Goal: Transaction & Acquisition: Purchase product/service

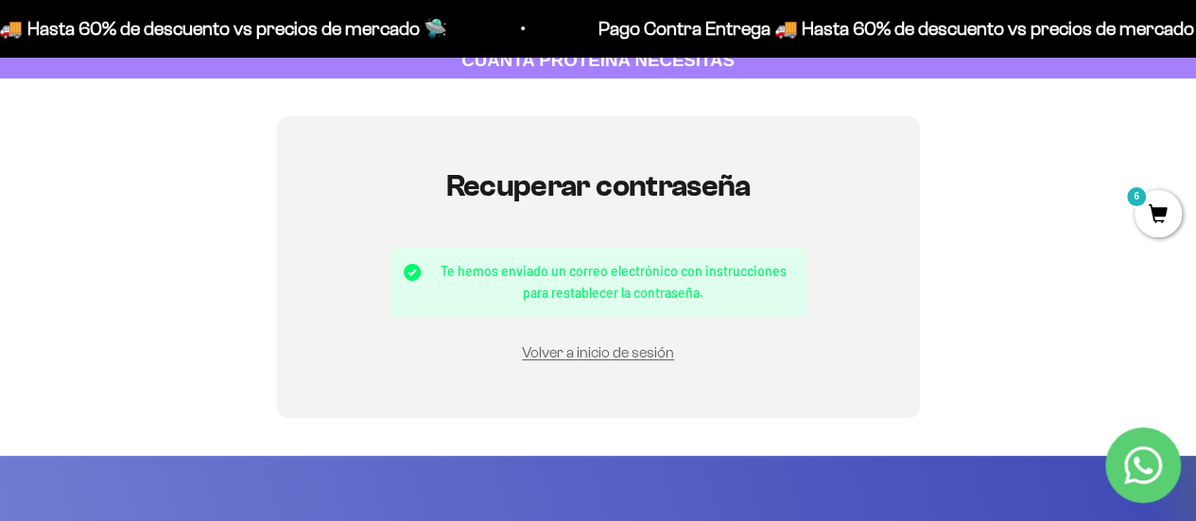
scroll to position [117, 0]
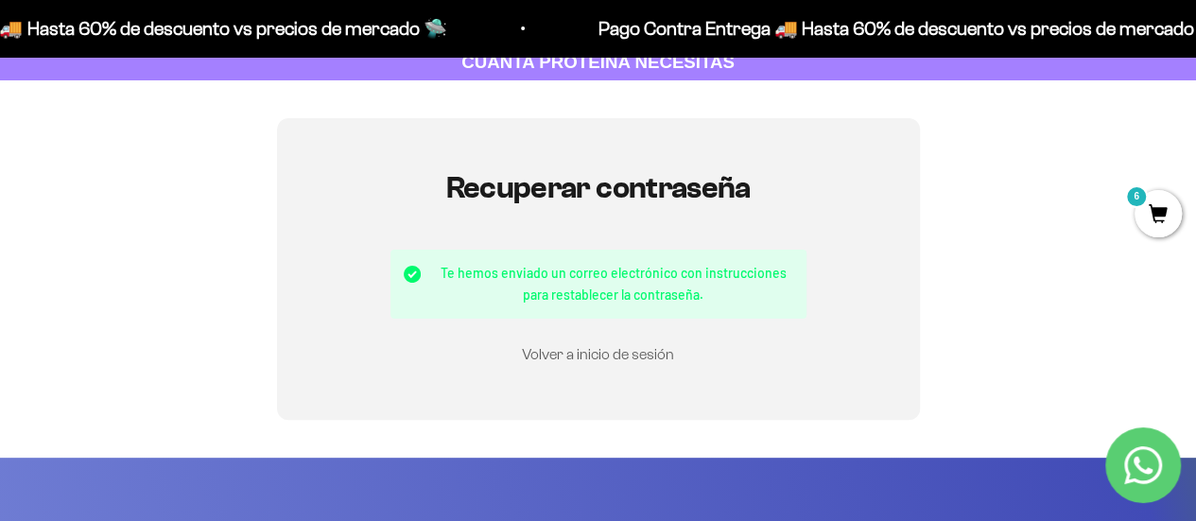
click at [658, 353] on link "Volver a inicio de sesión" at bounding box center [598, 354] width 152 height 16
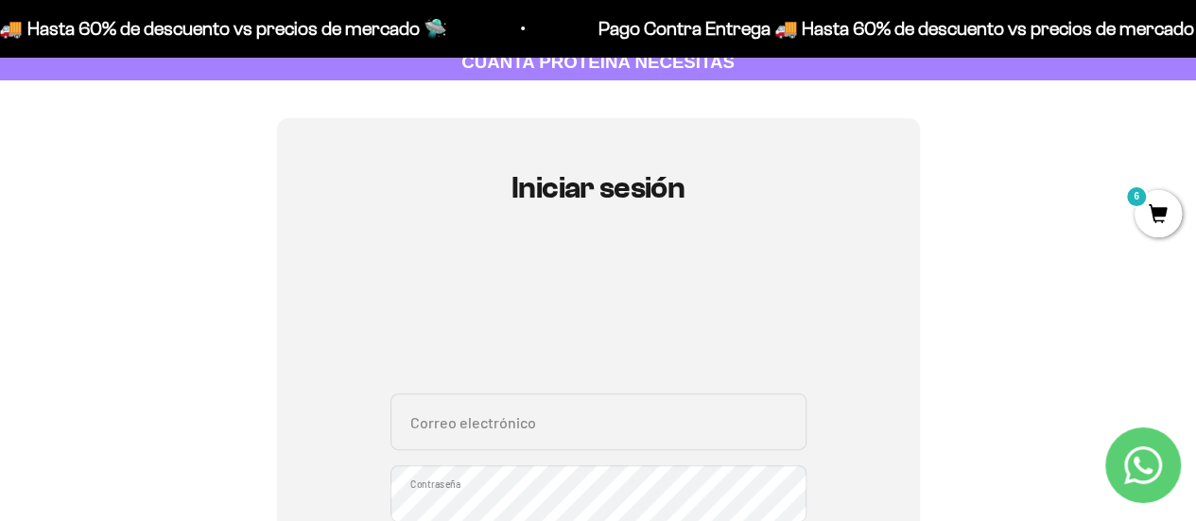
click at [670, 425] on input "Correo electrónico" at bounding box center [599, 421] width 416 height 57
type input "marilopv@yahoo.com"
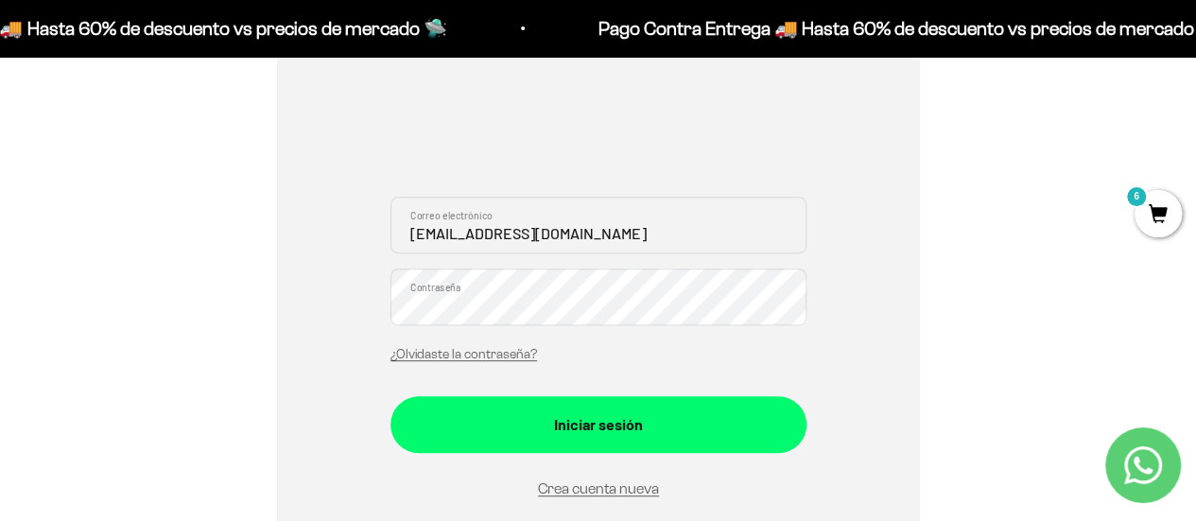
scroll to position [340, 0]
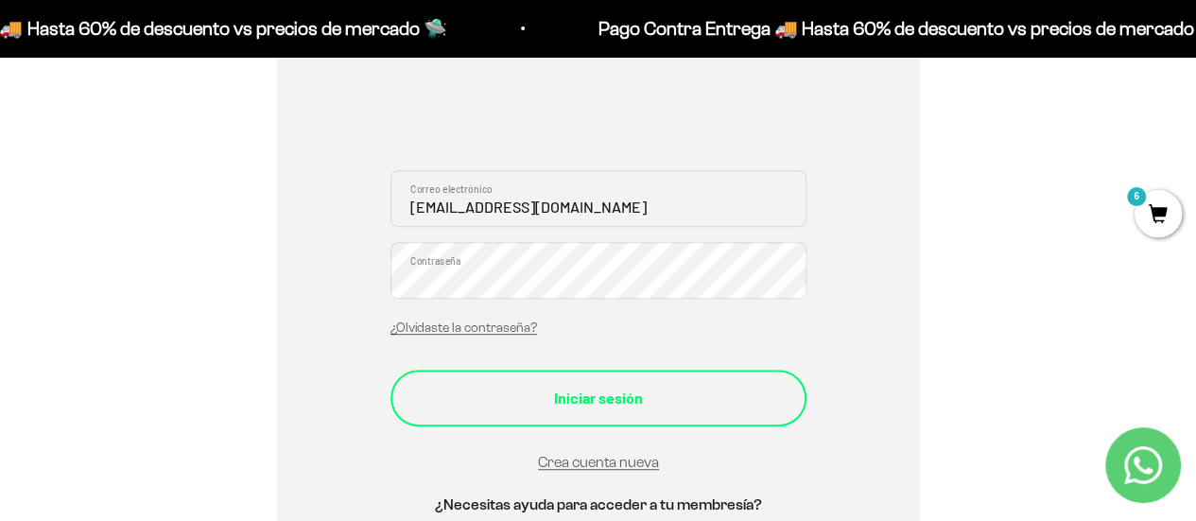
click at [628, 406] on div "Iniciar sesión" at bounding box center [598, 398] width 340 height 25
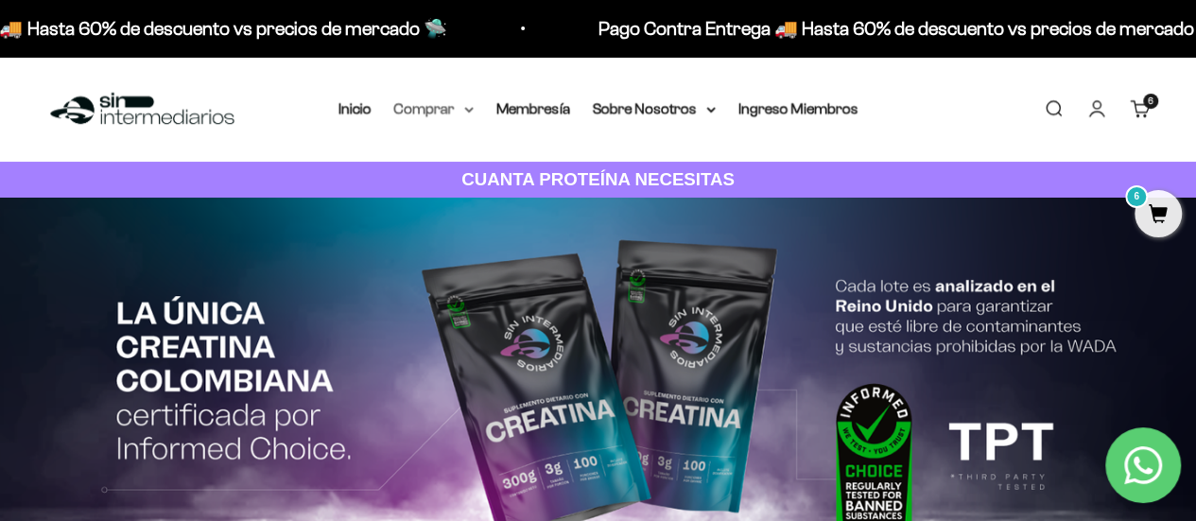
click at [467, 113] on icon at bounding box center [468, 110] width 9 height 7
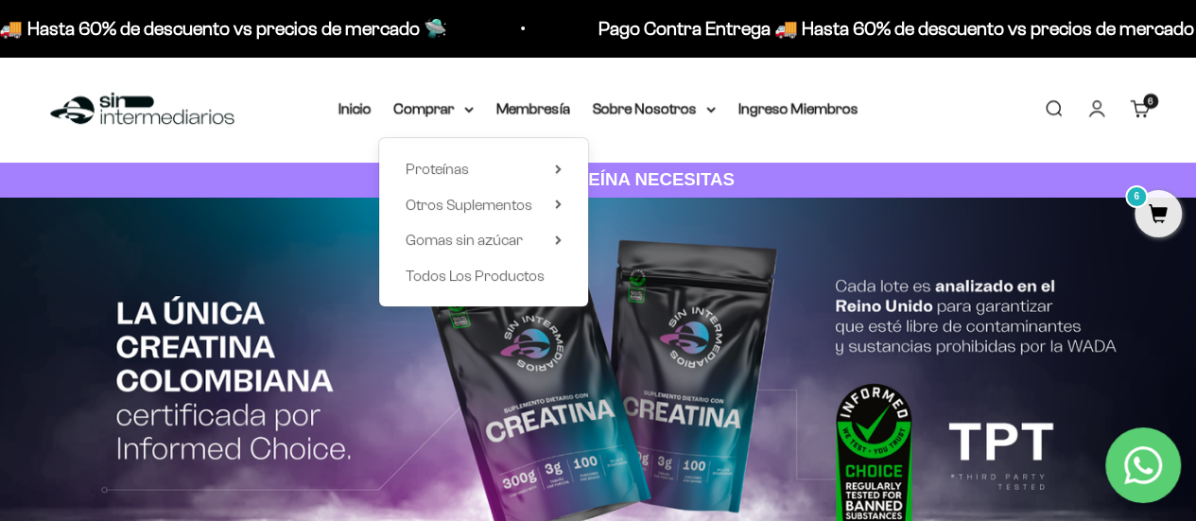
click at [1146, 119] on link "Carrito 6 artículos 6" at bounding box center [1140, 108] width 21 height 21
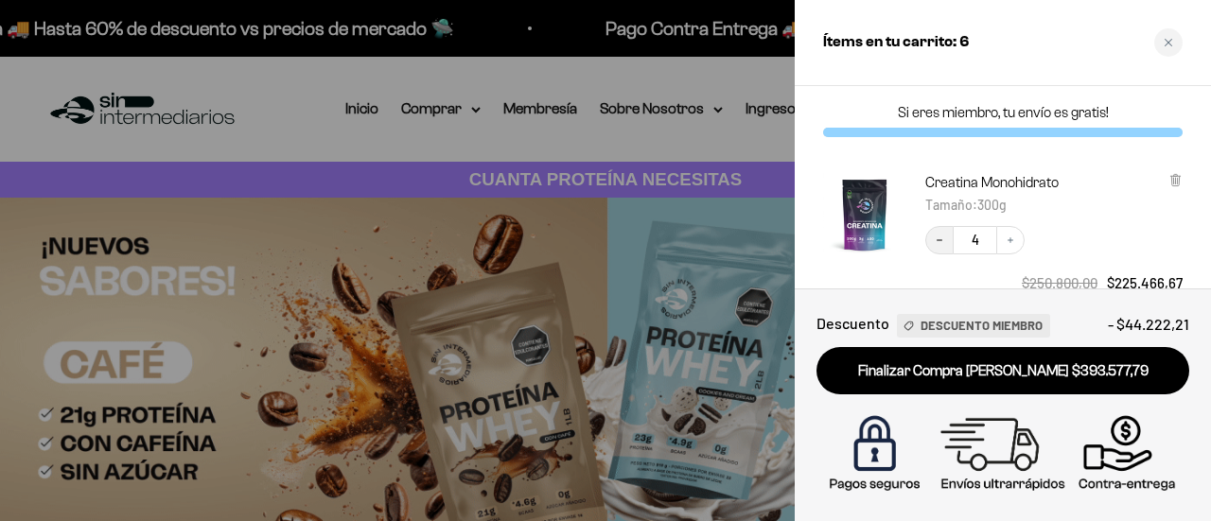
click at [944, 236] on icon "Decrease quantity" at bounding box center [939, 240] width 11 height 11
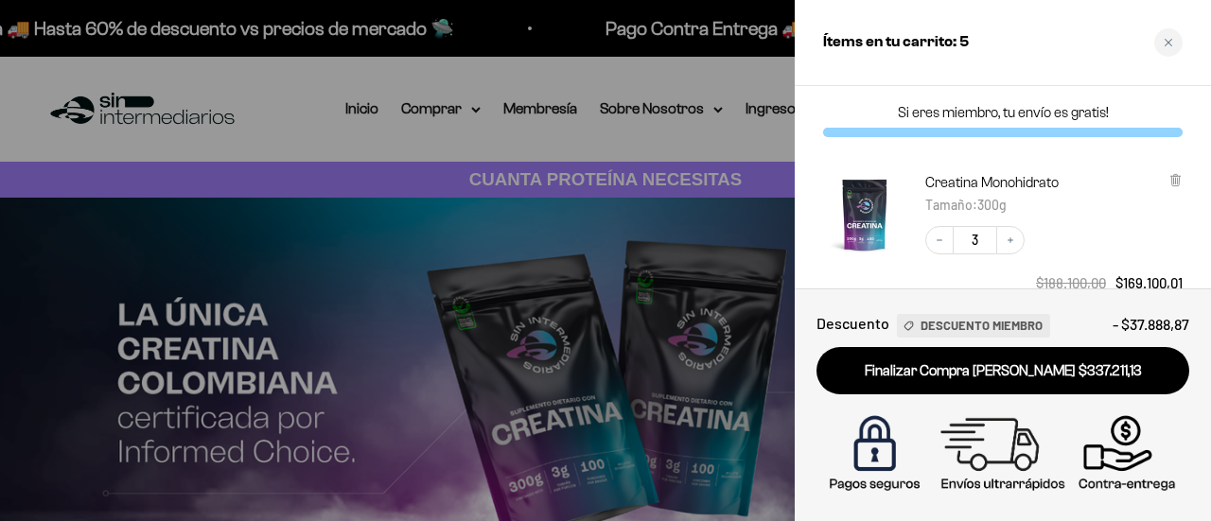
click at [1178, 183] on icon at bounding box center [1175, 180] width 8 height 9
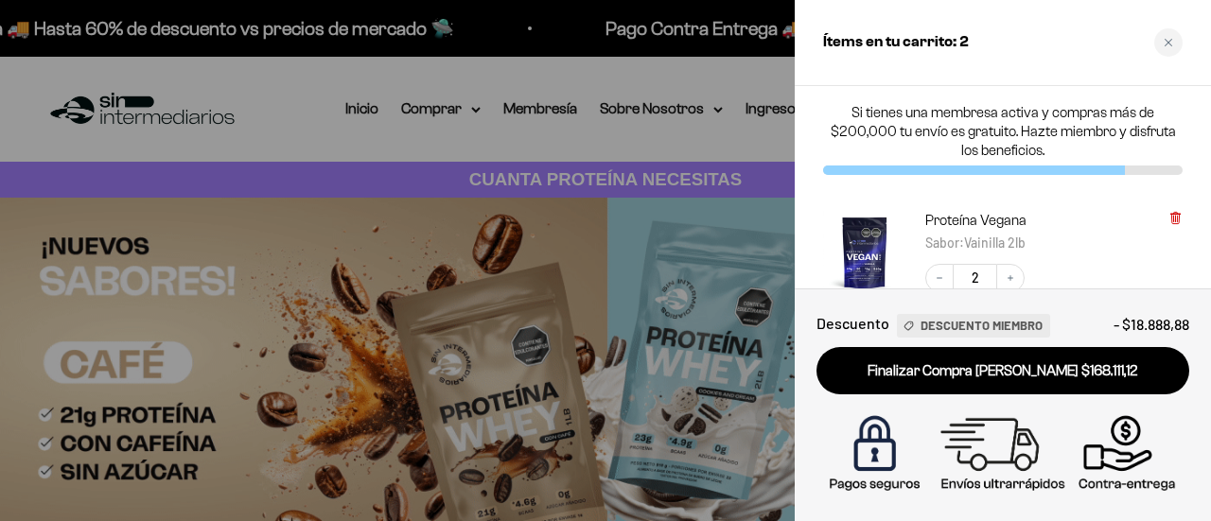
click at [1175, 215] on icon at bounding box center [1175, 218] width 8 height 9
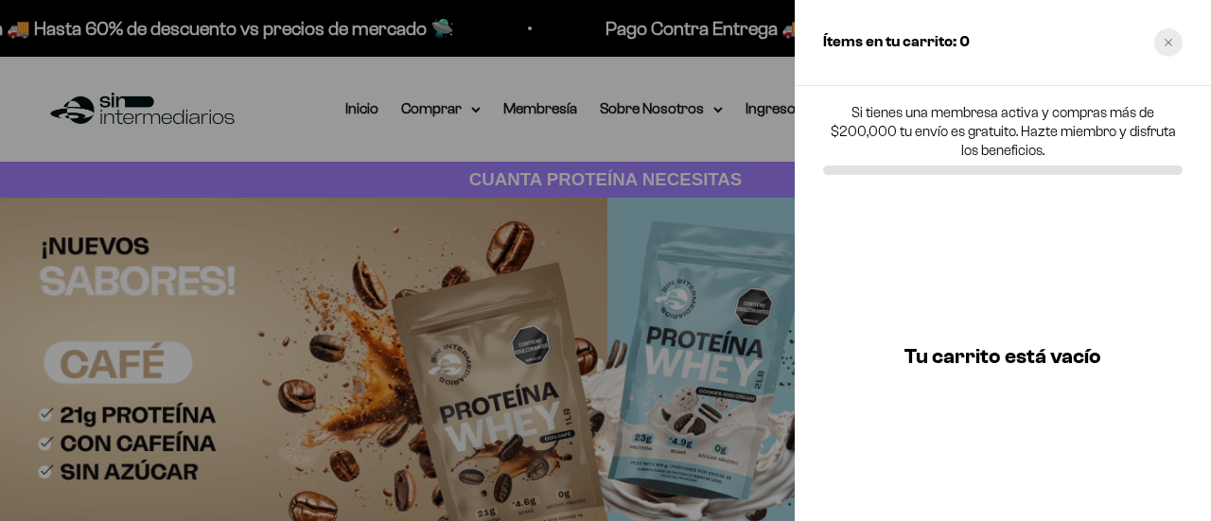
click at [1172, 39] on icon "Close cart" at bounding box center [1167, 42] width 9 height 9
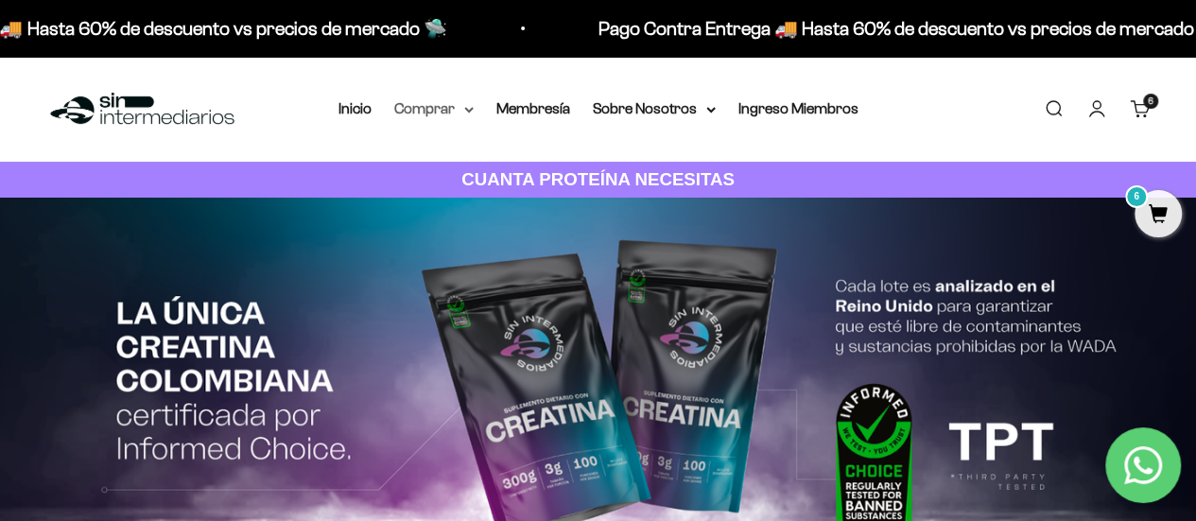
click at [462, 99] on summary "Comprar" at bounding box center [433, 108] width 79 height 25
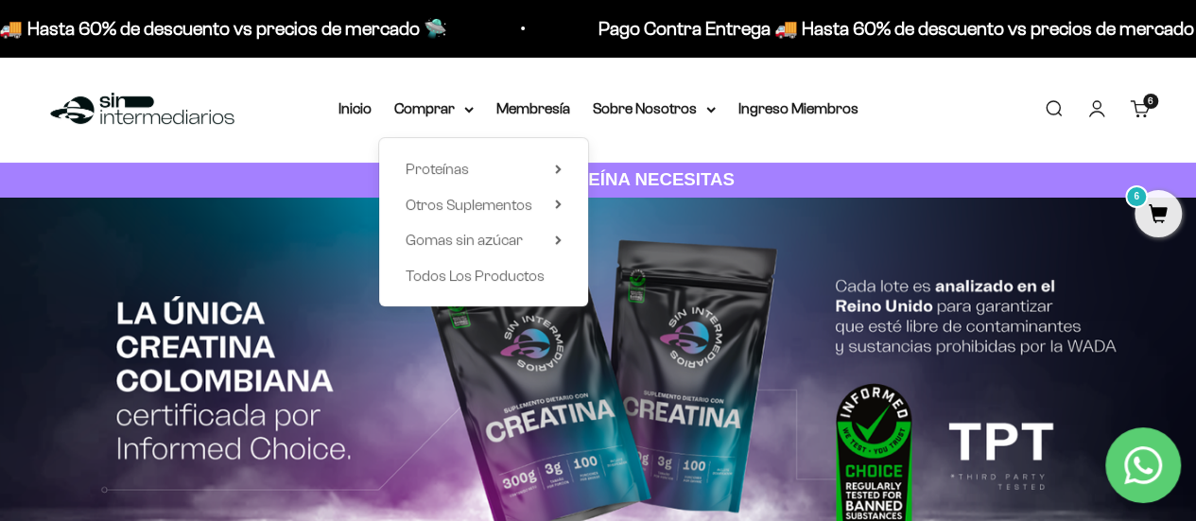
click at [563, 175] on div "Proteínas Ver Todos Whey Iso Vegan" at bounding box center [483, 222] width 209 height 168
click at [559, 169] on icon at bounding box center [558, 170] width 4 height 8
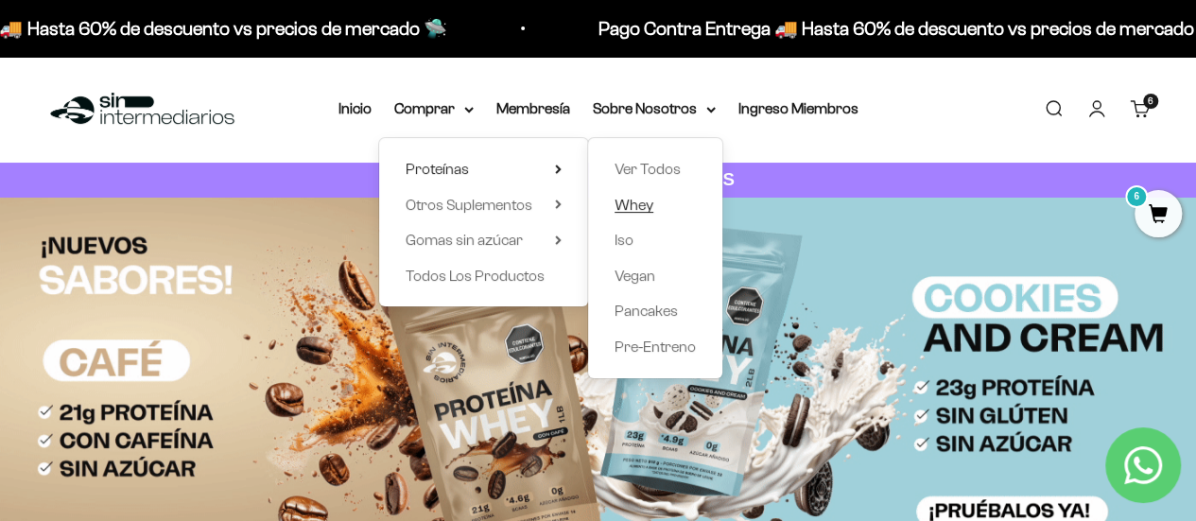
click at [637, 197] on span "Whey" at bounding box center [634, 205] width 39 height 16
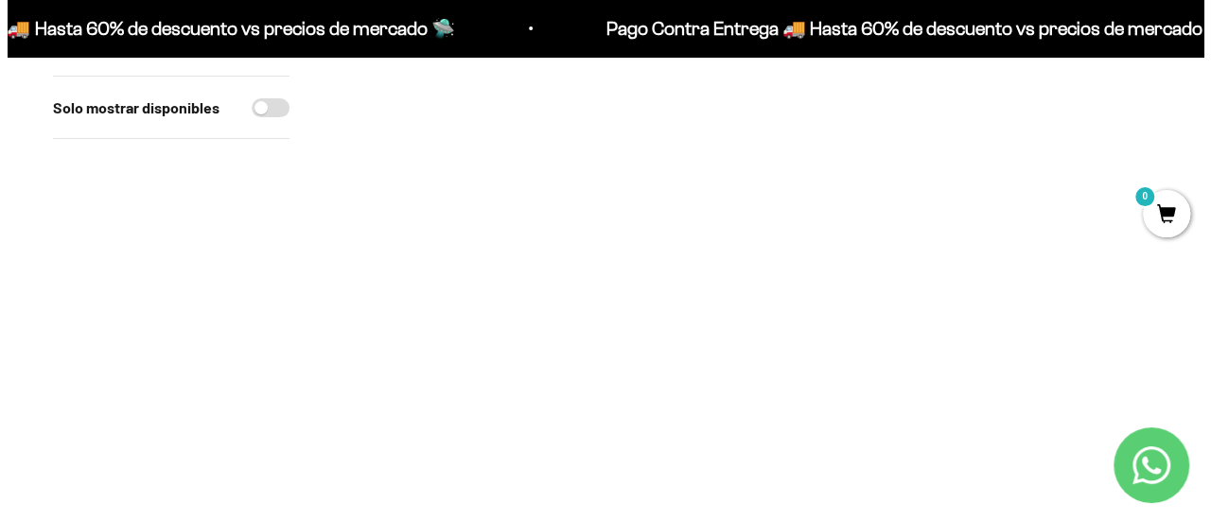
scroll to position [254, 0]
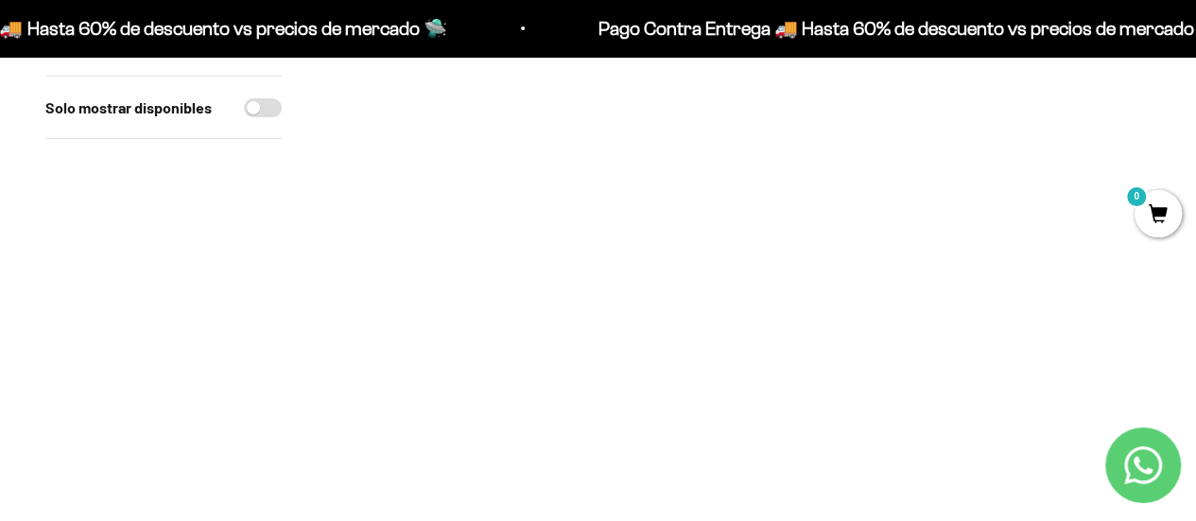
drag, startPoint x: 1206, startPoint y: 76, endPoint x: 1206, endPoint y: 119, distance: 43.5
click at [844, 273] on span at bounding box center [848, 281] width 18 height 22
click at [832, 248] on li "Cookies & Cream / 2 libras (910g)" at bounding box center [740, 255] width 250 height 23
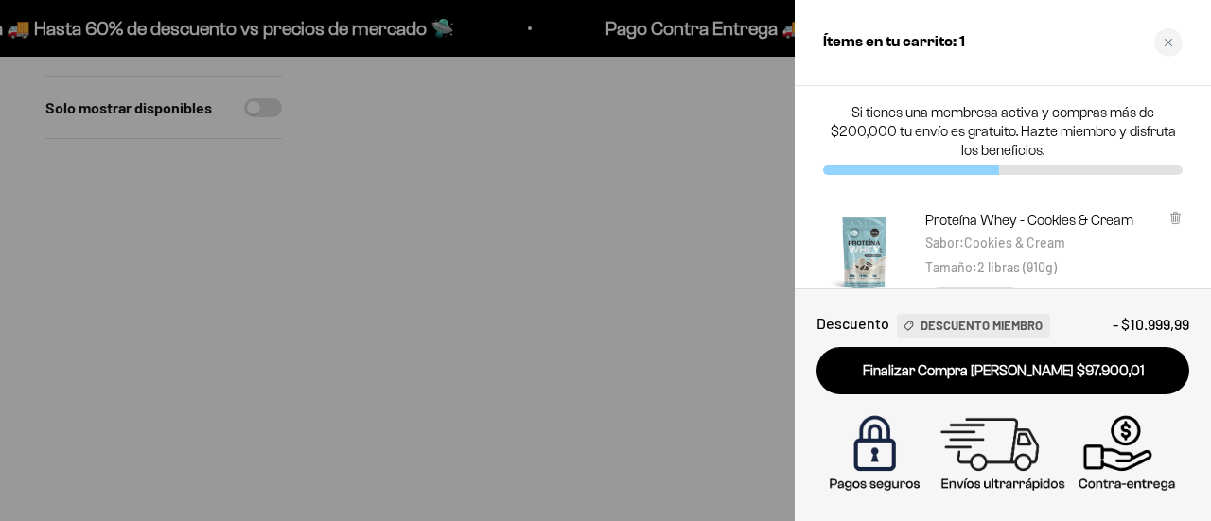
click at [1182, 166] on div "Si tienes una membresa activa y compras más de $200,000 tu envío es gratuito. H…" at bounding box center [1002, 139] width 416 height 106
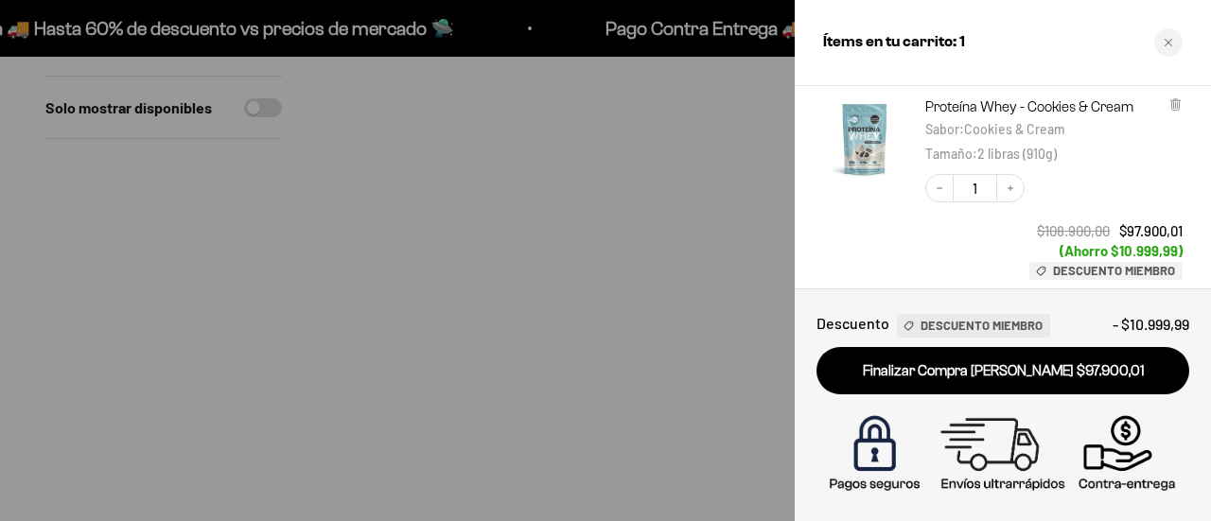
scroll to position [151, 0]
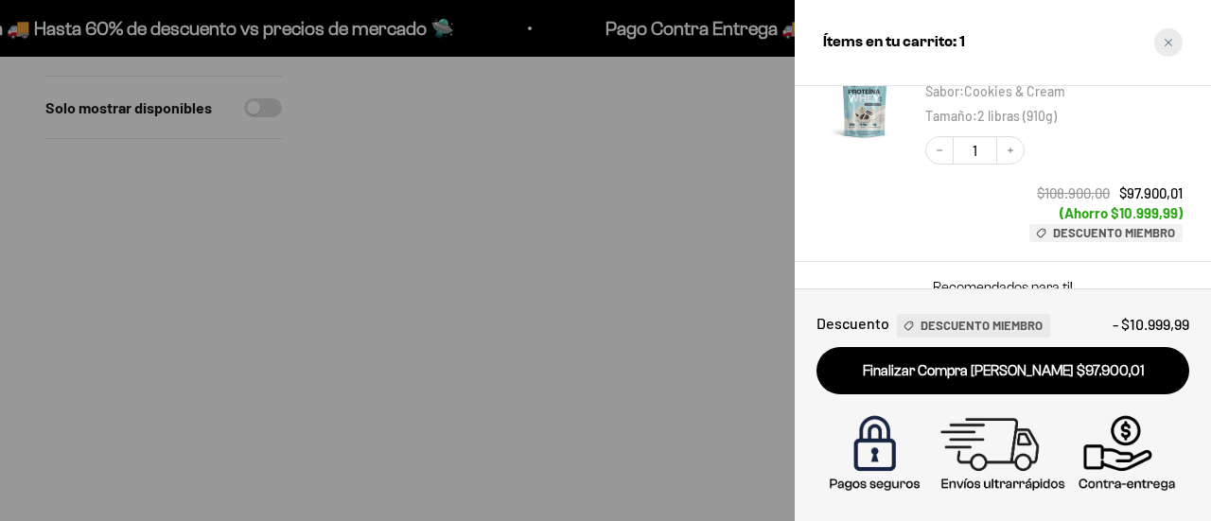
click at [1156, 45] on div "Close cart" at bounding box center [1168, 42] width 28 height 28
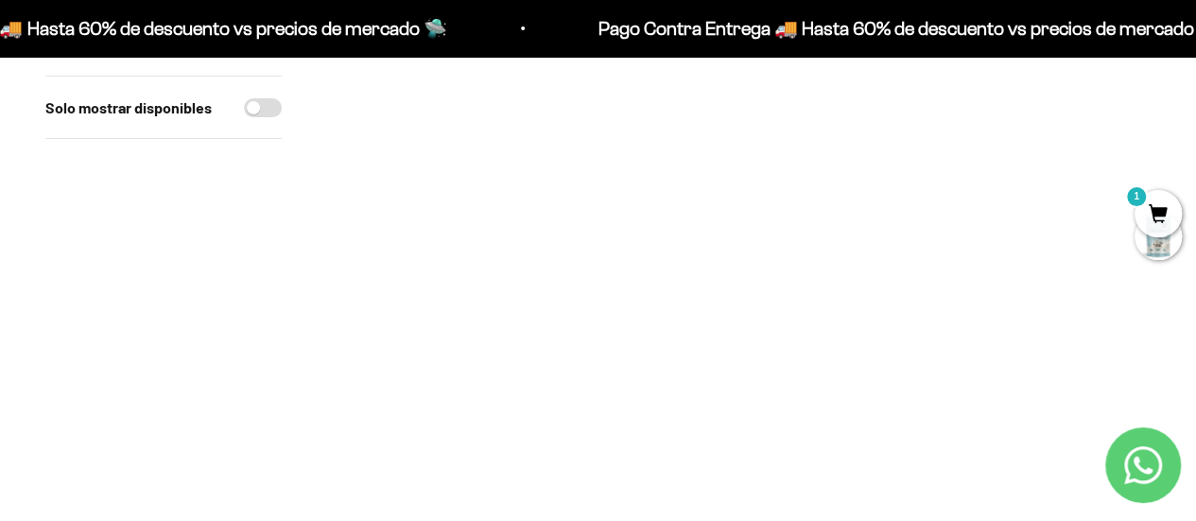
click at [821, 292] on input "1" at bounding box center [825, 282] width 80 height 33
click at [843, 288] on span at bounding box center [848, 281] width 18 height 22
click at [799, 233] on span "Cookies & Cream / 1 libra (460g)" at bounding box center [739, 232] width 167 height 14
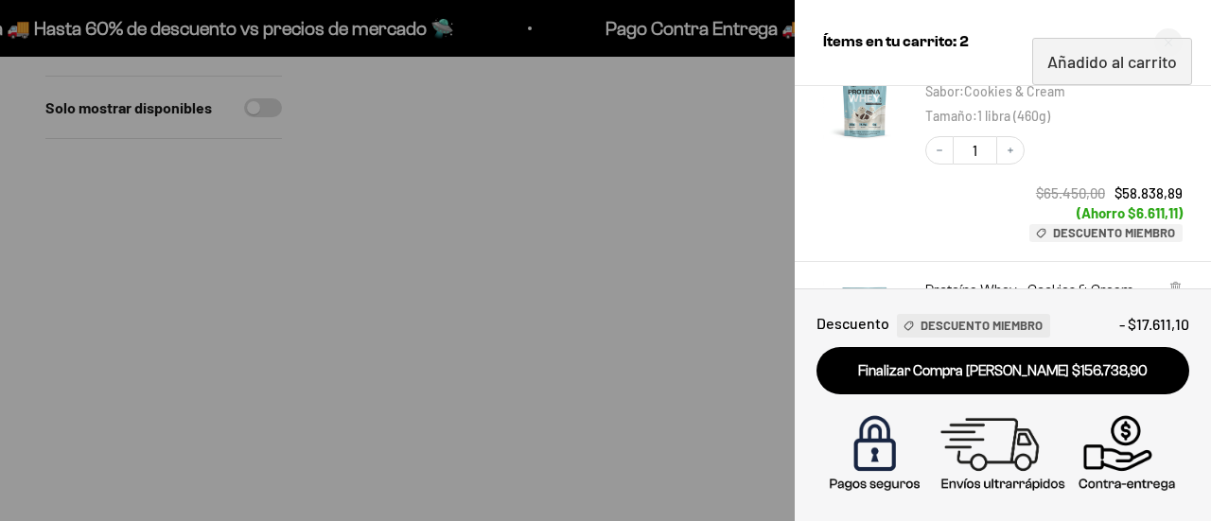
scroll to position [373, 0]
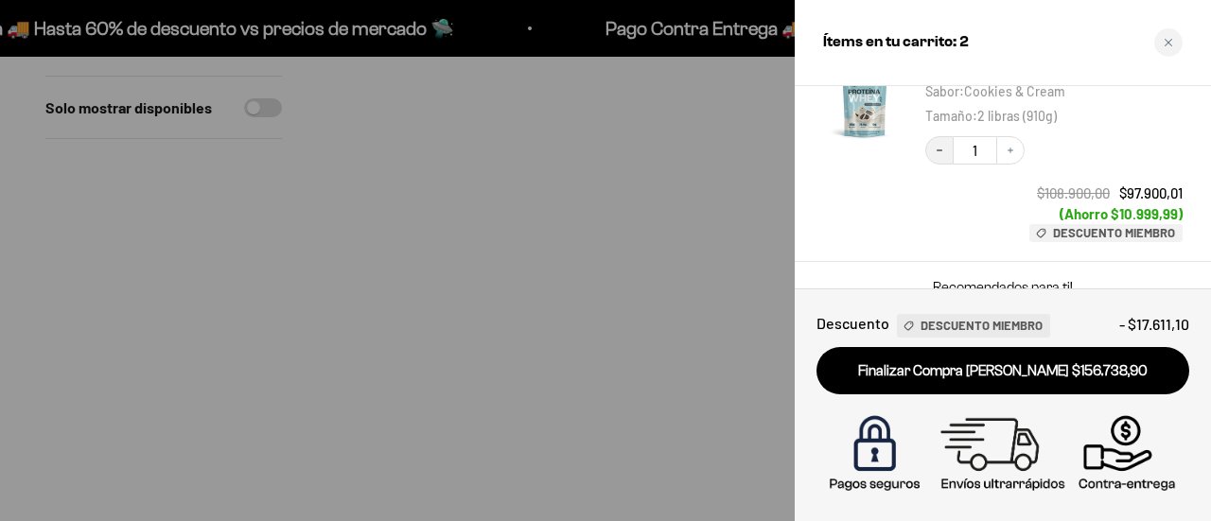
click at [938, 145] on icon "Decrease quantity" at bounding box center [939, 150] width 11 height 11
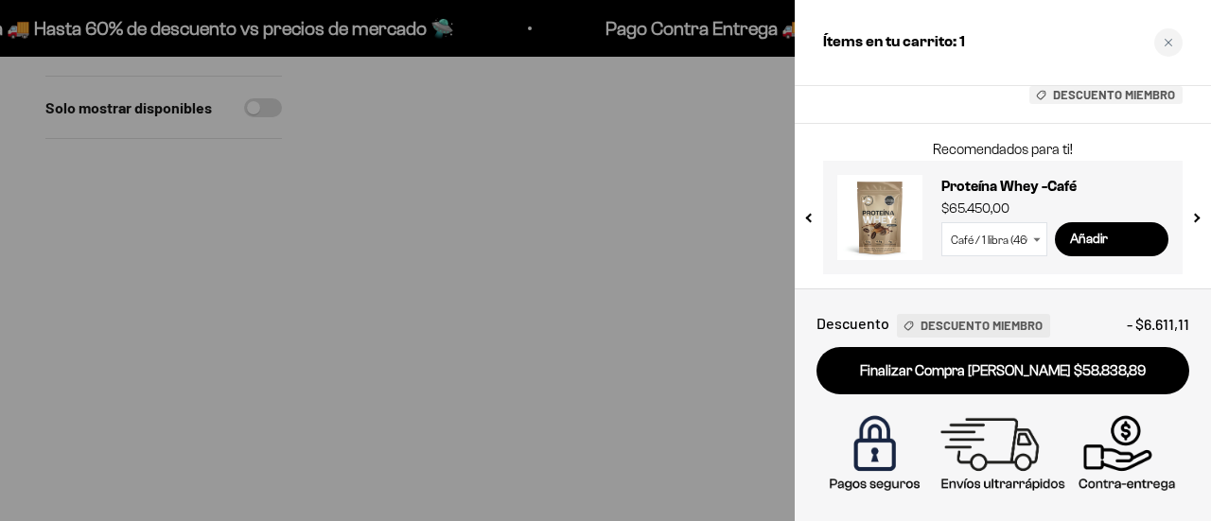
scroll to position [288, 0]
click at [1195, 246] on button "next slide / item" at bounding box center [1195, 213] width 16 height 113
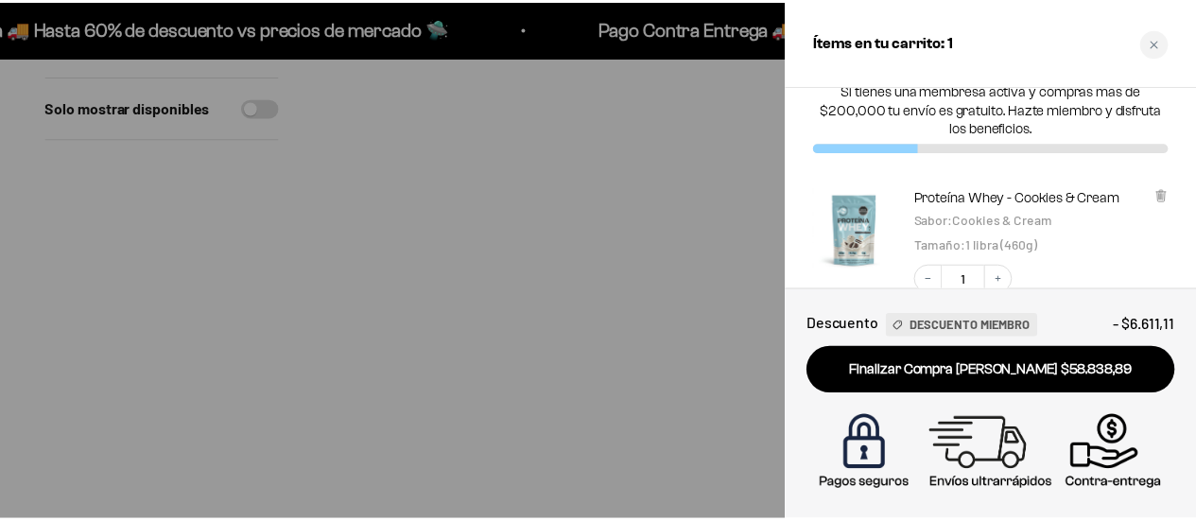
scroll to position [0, 0]
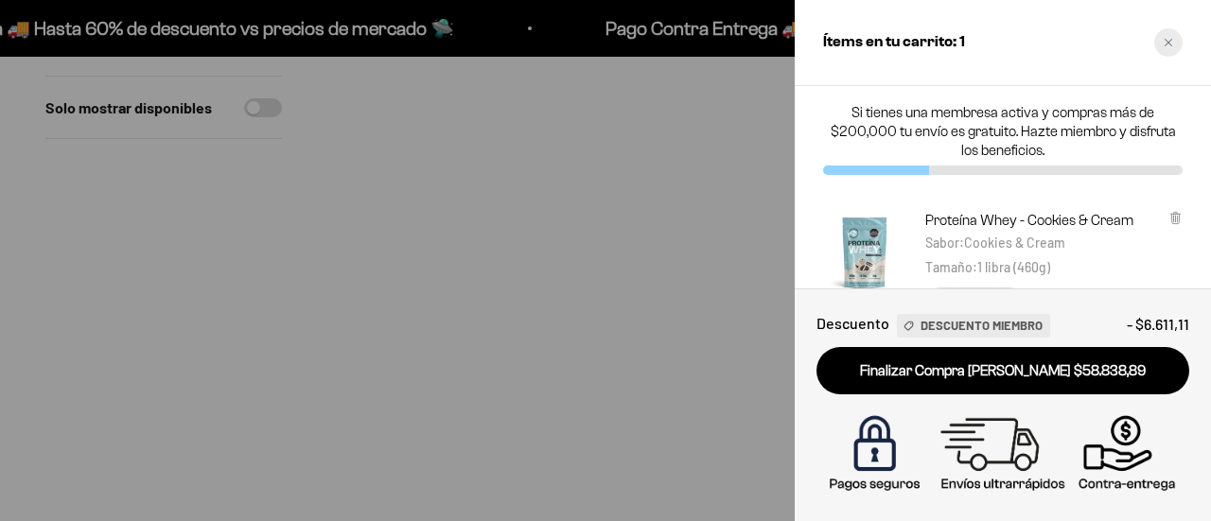
click at [1168, 44] on icon "Close cart" at bounding box center [1167, 42] width 9 height 9
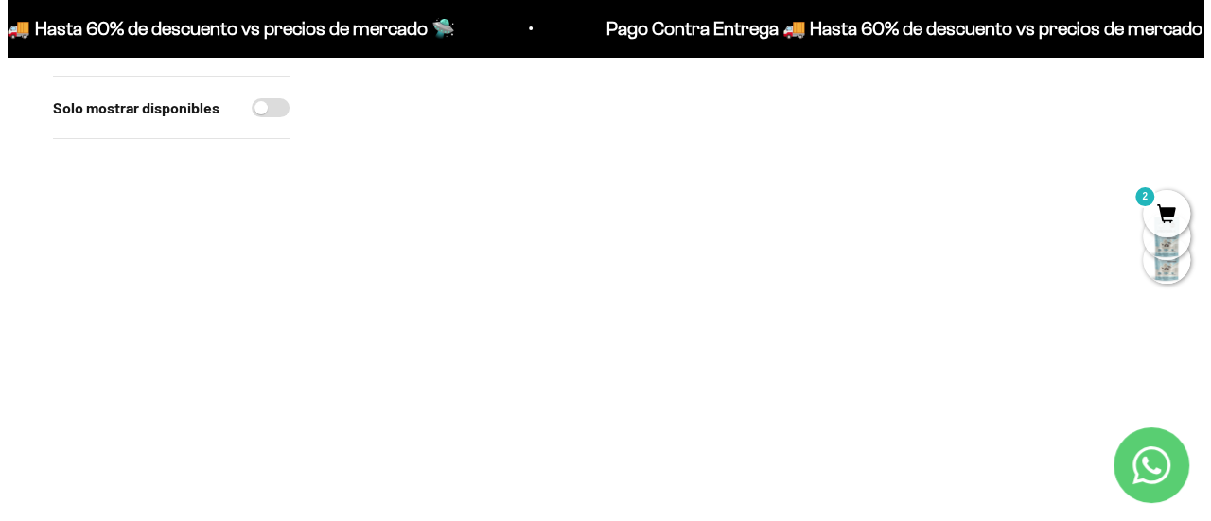
scroll to position [302, 0]
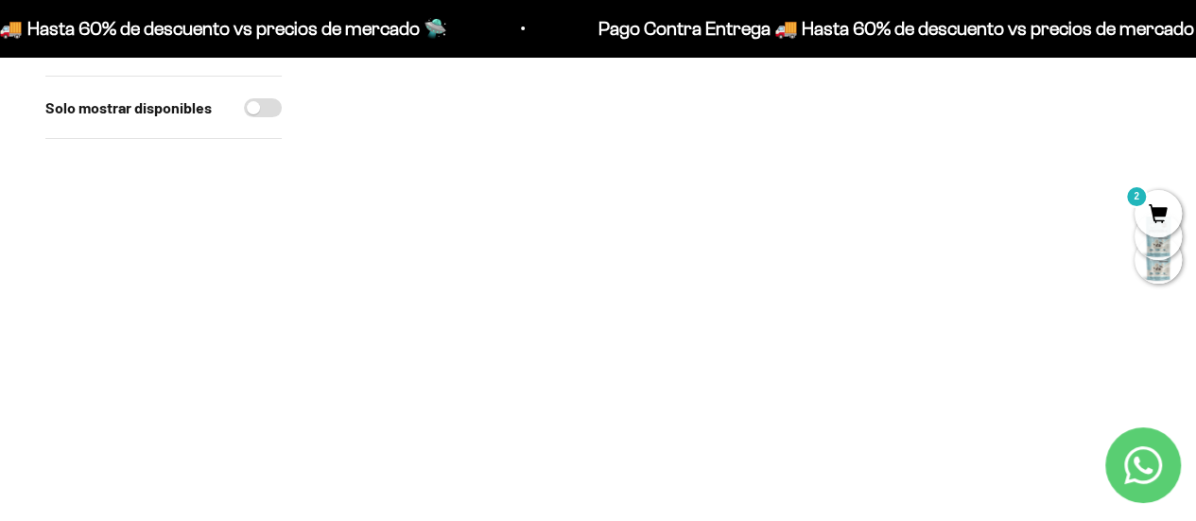
click at [1161, 211] on span "2" at bounding box center [1158, 213] width 47 height 47
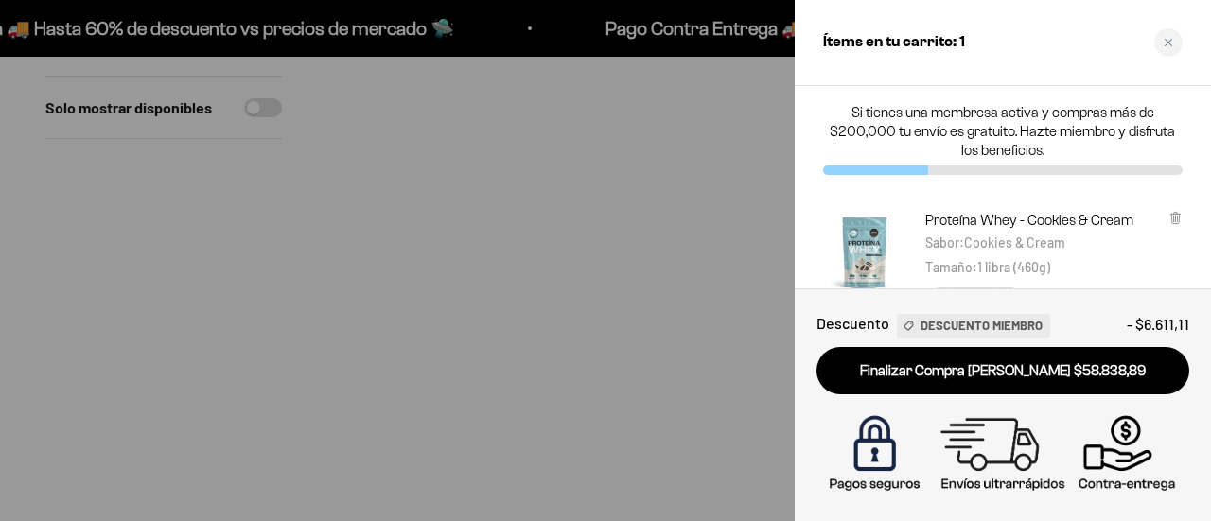
click at [1184, 156] on div "Si tienes una membresa activa y compras más de $200,000 tu envío es gratuito. H…" at bounding box center [1002, 139] width 416 height 106
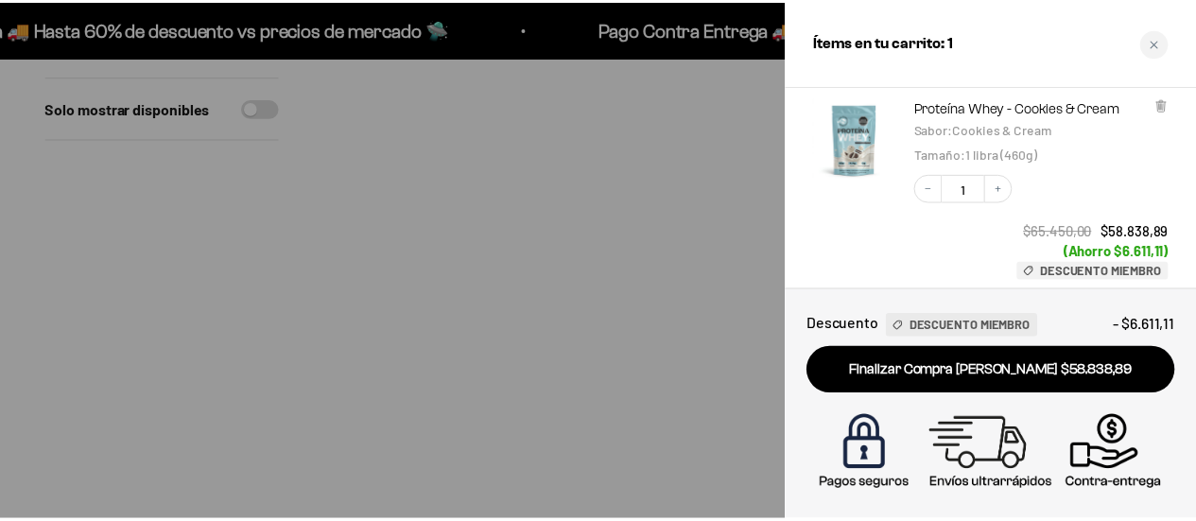
scroll to position [189, 0]
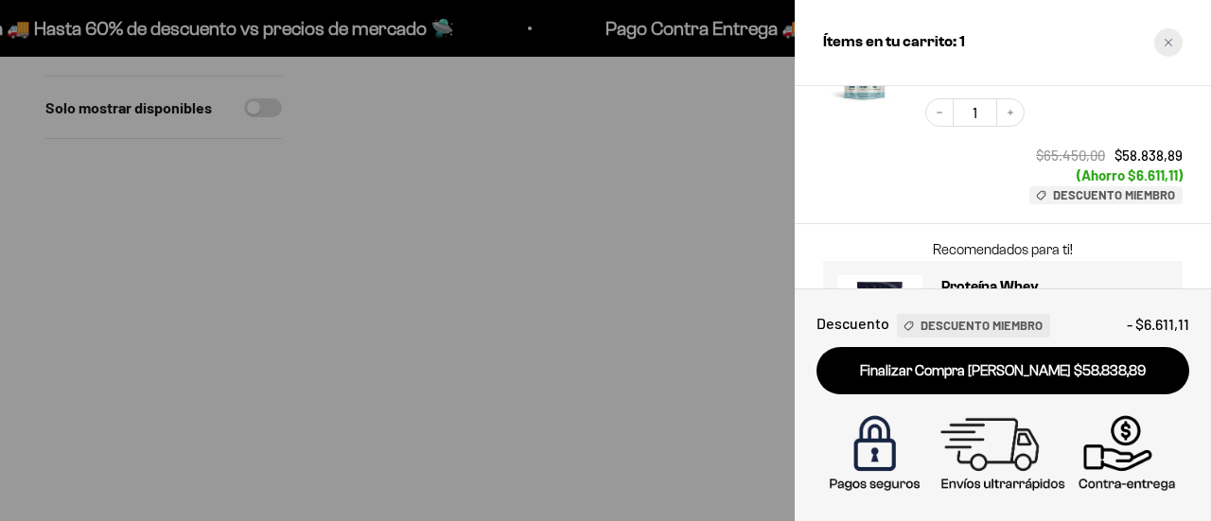
click at [1177, 40] on div "Close cart" at bounding box center [1168, 42] width 28 height 28
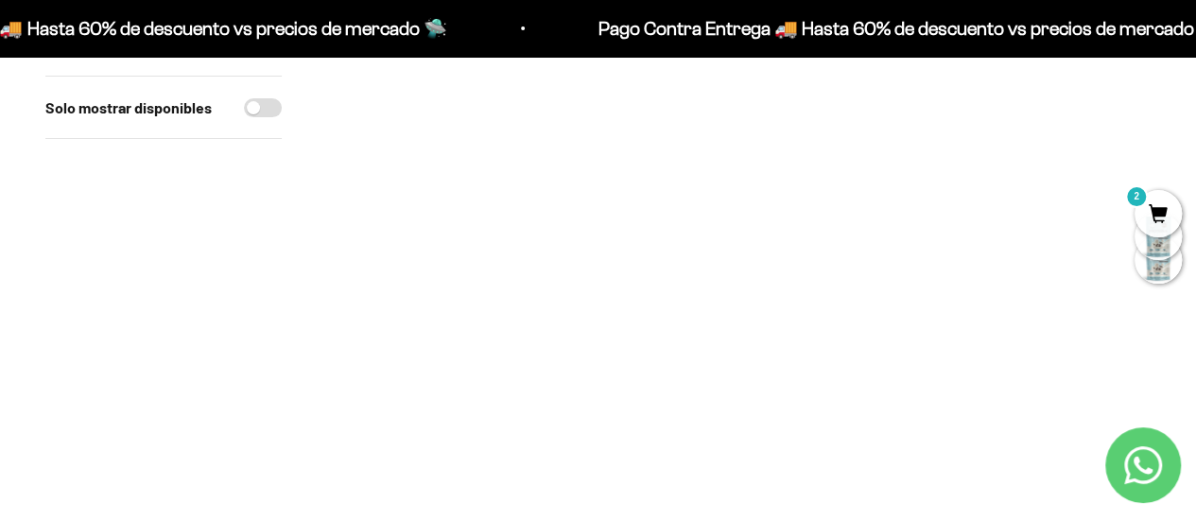
scroll to position [49, 0]
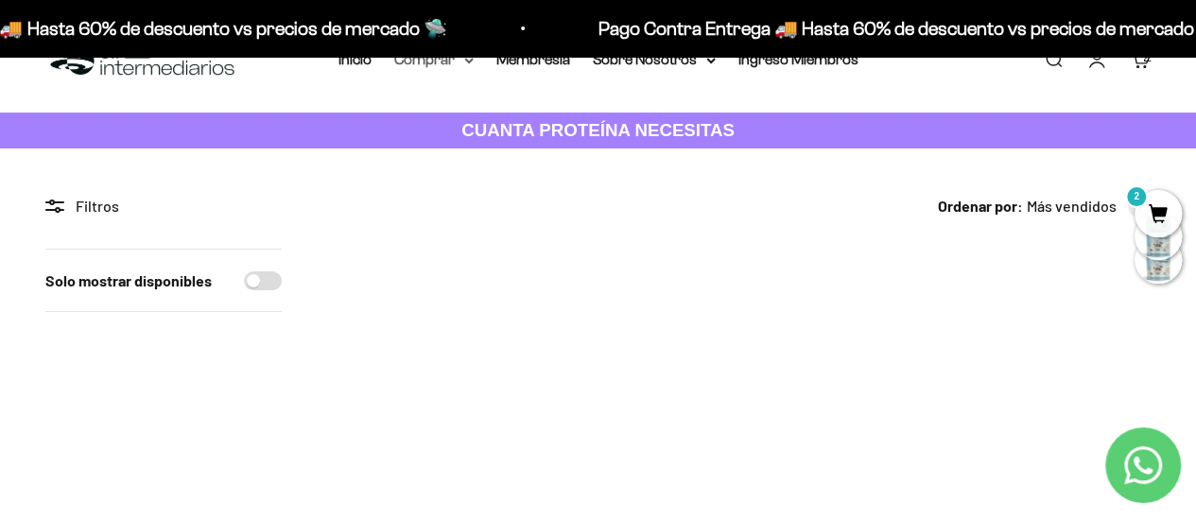
click at [459, 58] on summary "Comprar" at bounding box center [433, 59] width 79 height 25
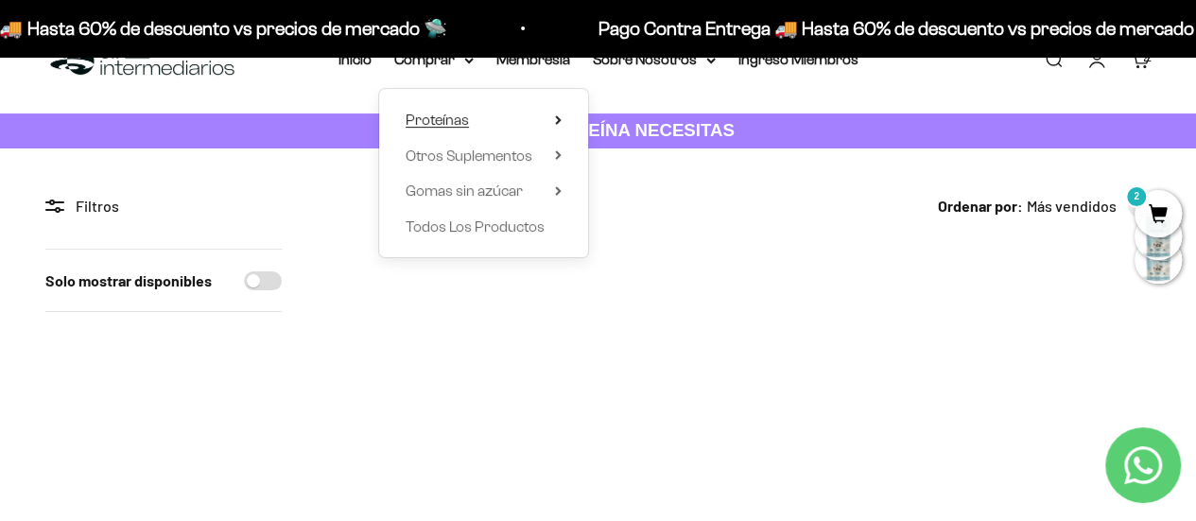
click at [550, 122] on summary "Proteínas" at bounding box center [484, 120] width 156 height 25
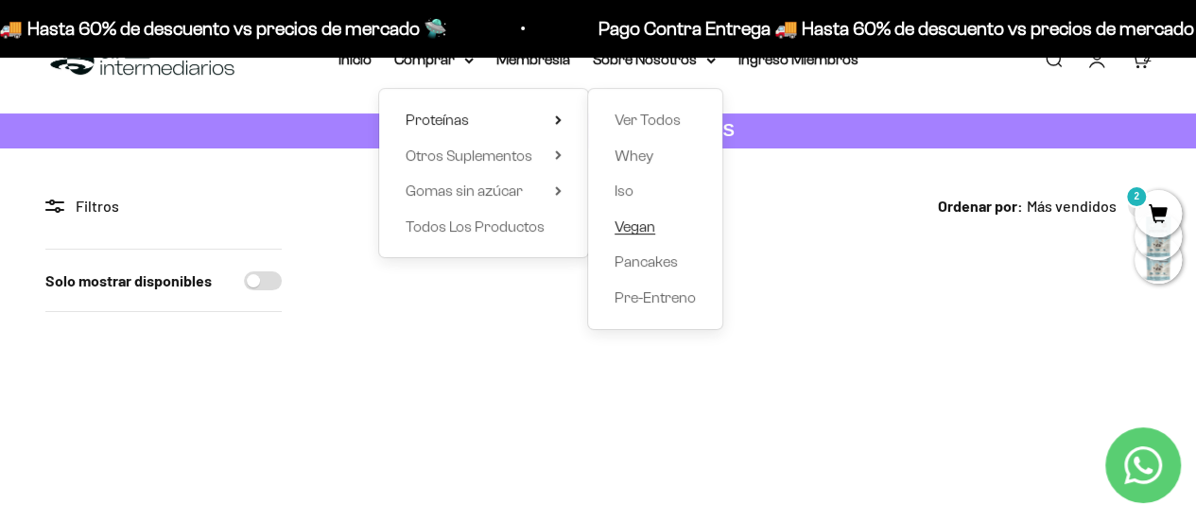
click at [640, 225] on span "Vegan" at bounding box center [635, 226] width 41 height 16
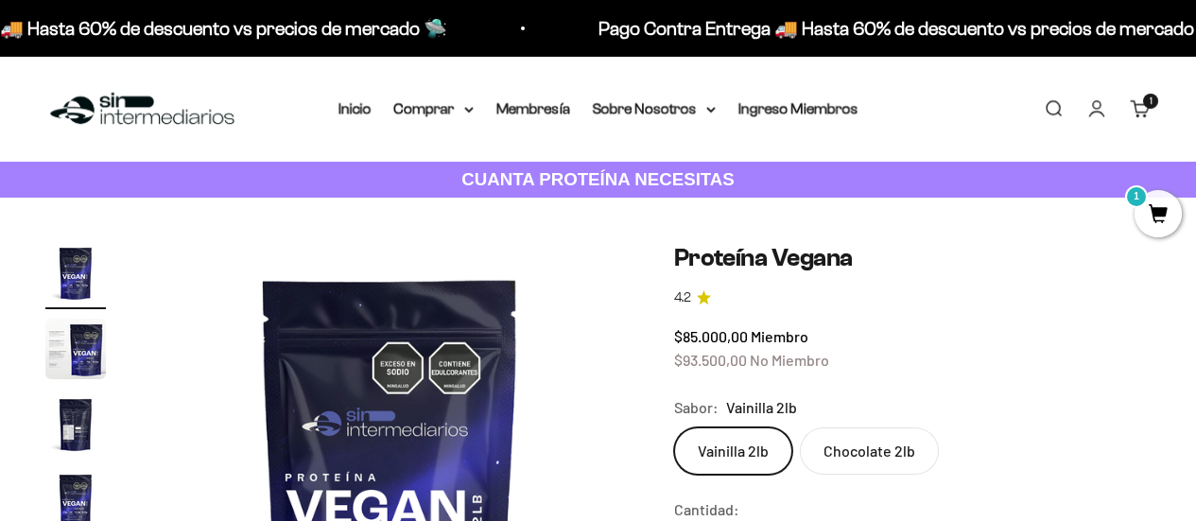
scroll to position [291, 0]
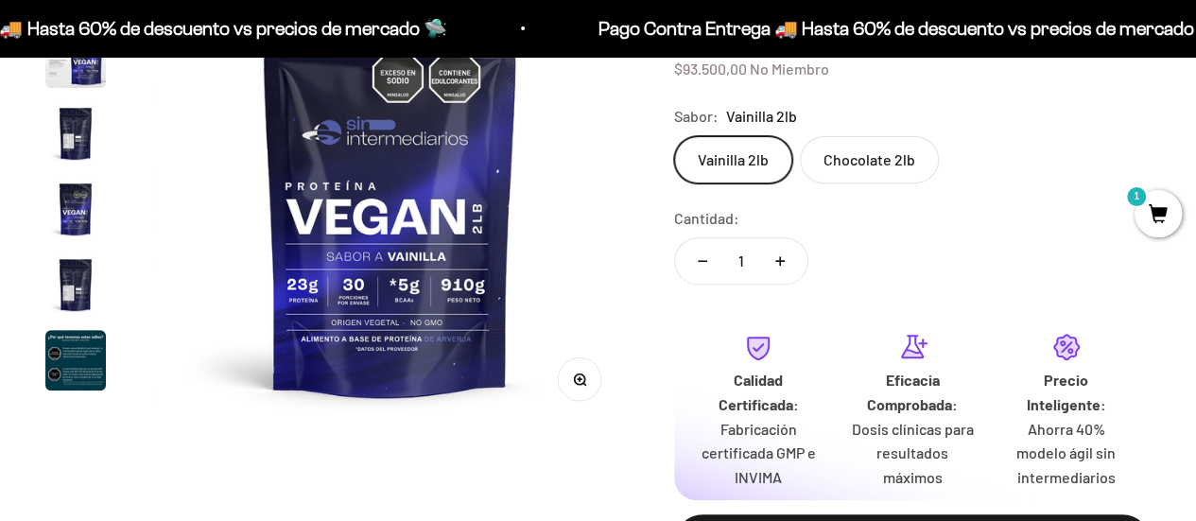
click at [783, 262] on icon "Aumentar cantidad" at bounding box center [780, 260] width 9 height 9
type input "2"
click at [864, 152] on label "Chocolate 2lb" at bounding box center [869, 159] width 139 height 47
click at [674, 136] on input "Chocolate 2lb" at bounding box center [673, 135] width 1 height 1
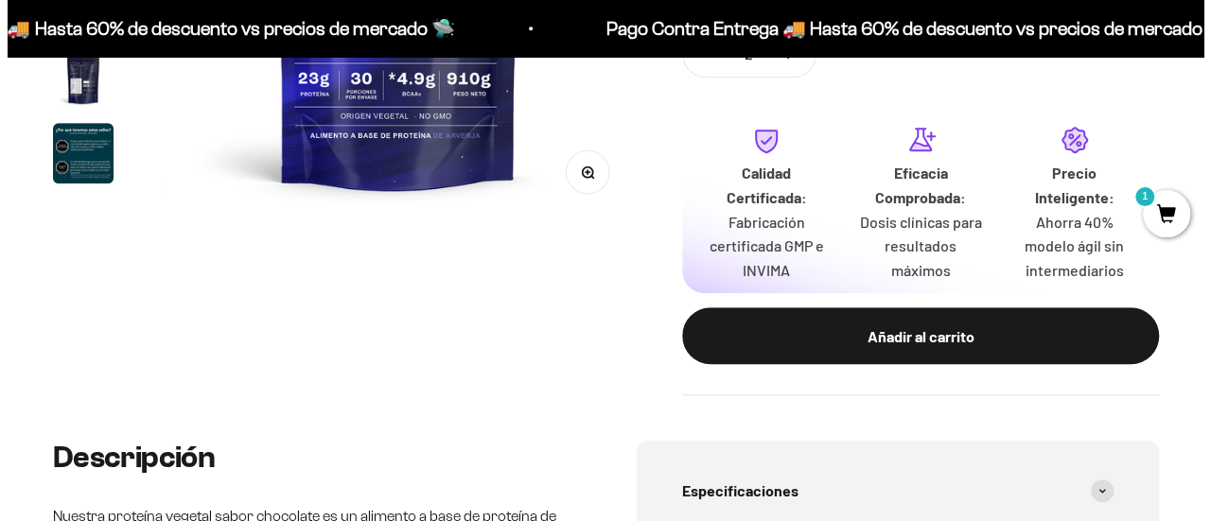
scroll to position [582, 0]
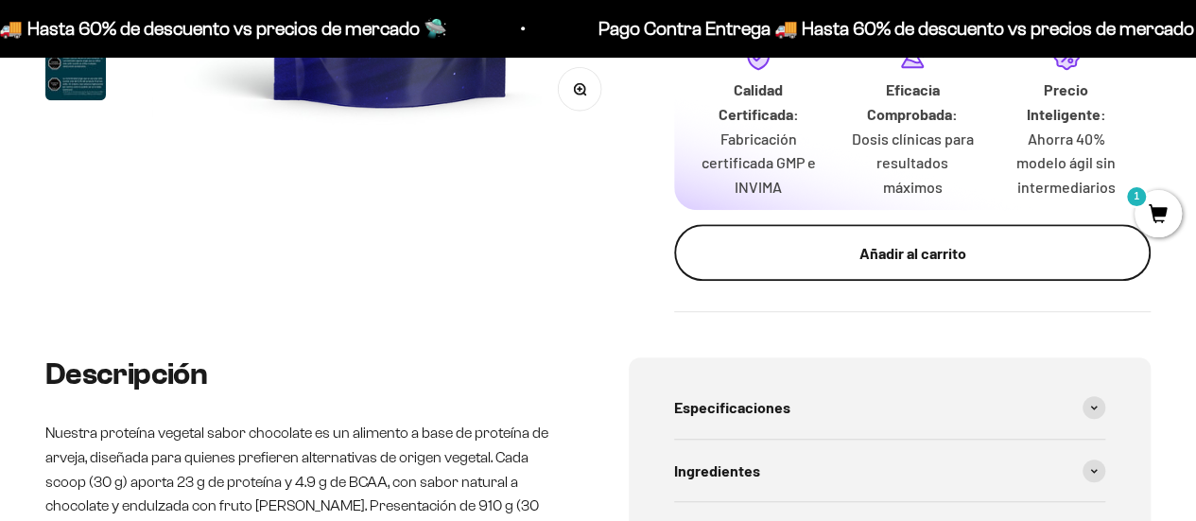
click at [1056, 246] on div "Añadir al carrito" at bounding box center [912, 253] width 401 height 25
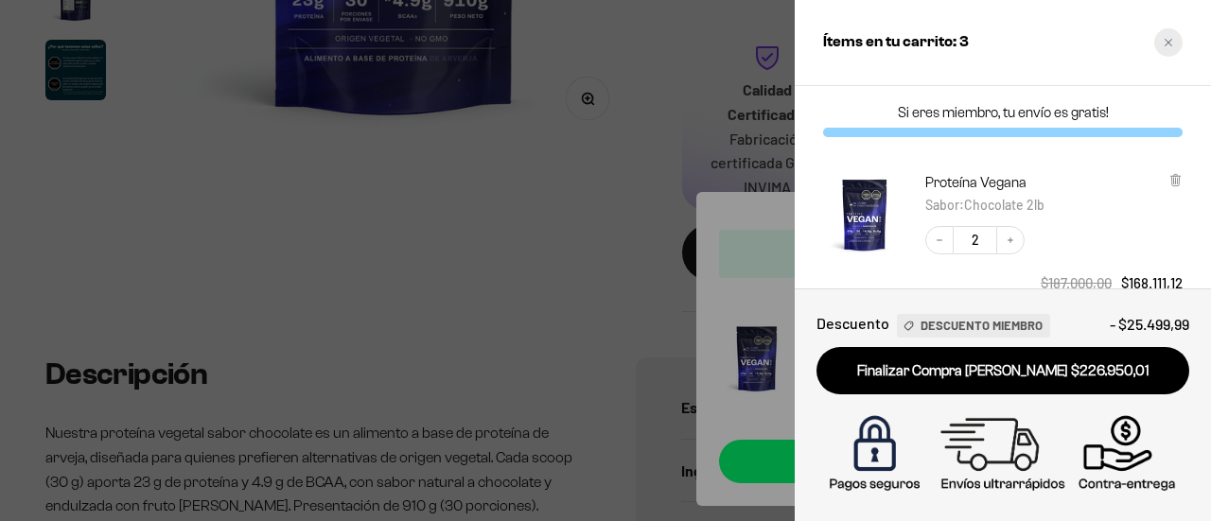
click at [1169, 49] on div "Close cart" at bounding box center [1168, 42] width 28 height 28
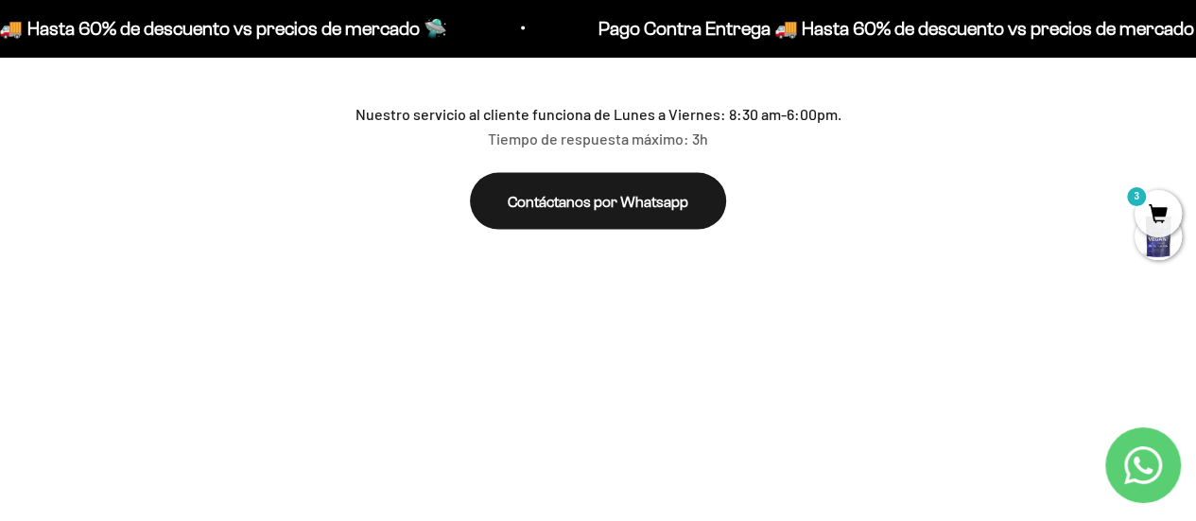
scroll to position [0, 0]
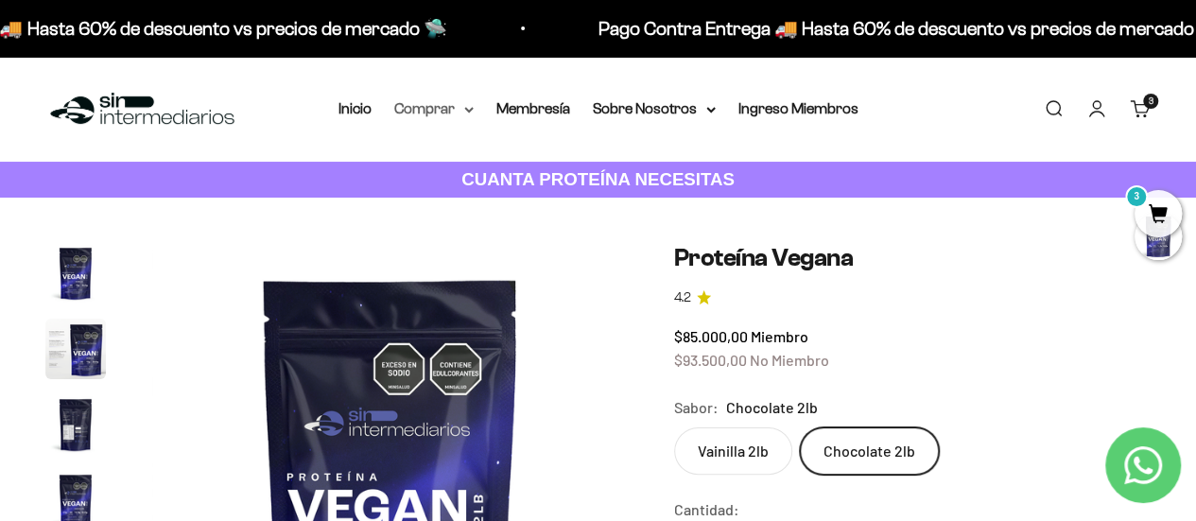
click at [458, 107] on summary "Comprar" at bounding box center [433, 108] width 79 height 25
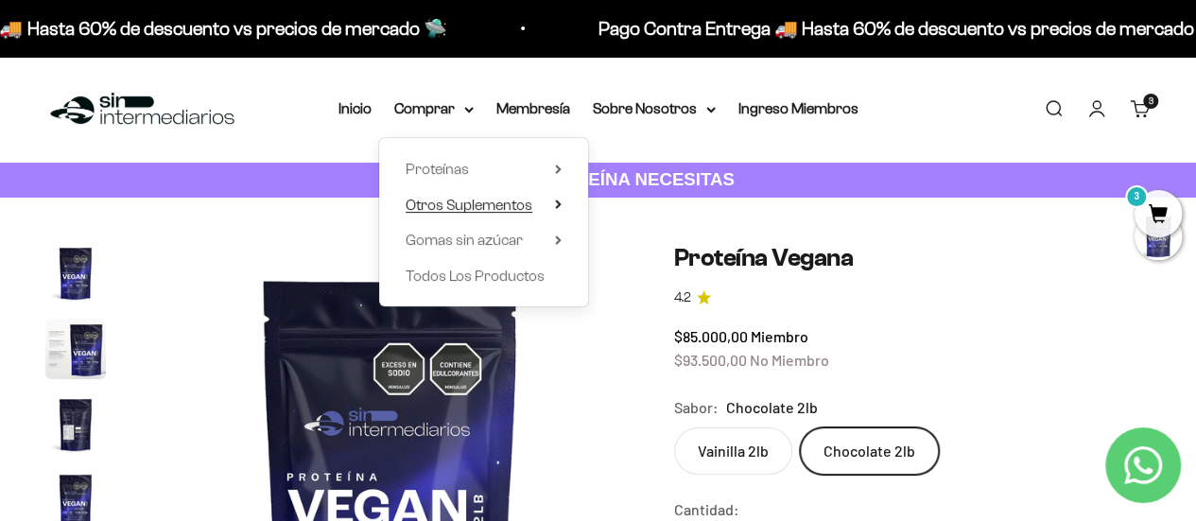
click at [555, 205] on icon at bounding box center [558, 204] width 7 height 9
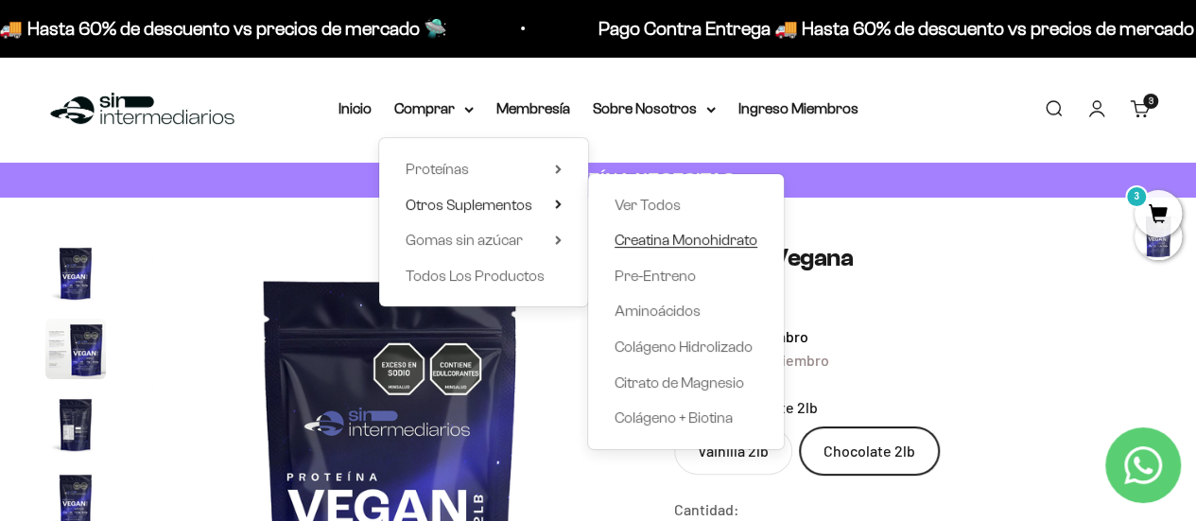
click at [717, 246] on span "Creatina Monohidrato" at bounding box center [686, 240] width 143 height 16
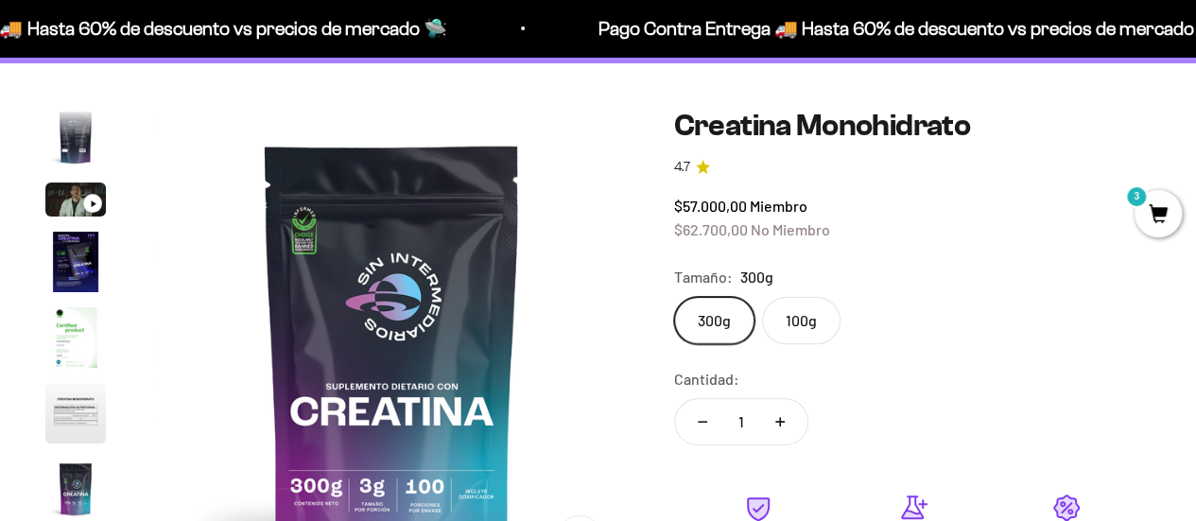
scroll to position [0, 3906]
click at [783, 411] on button "Aumentar cantidad" at bounding box center [780, 421] width 55 height 45
type input "4"
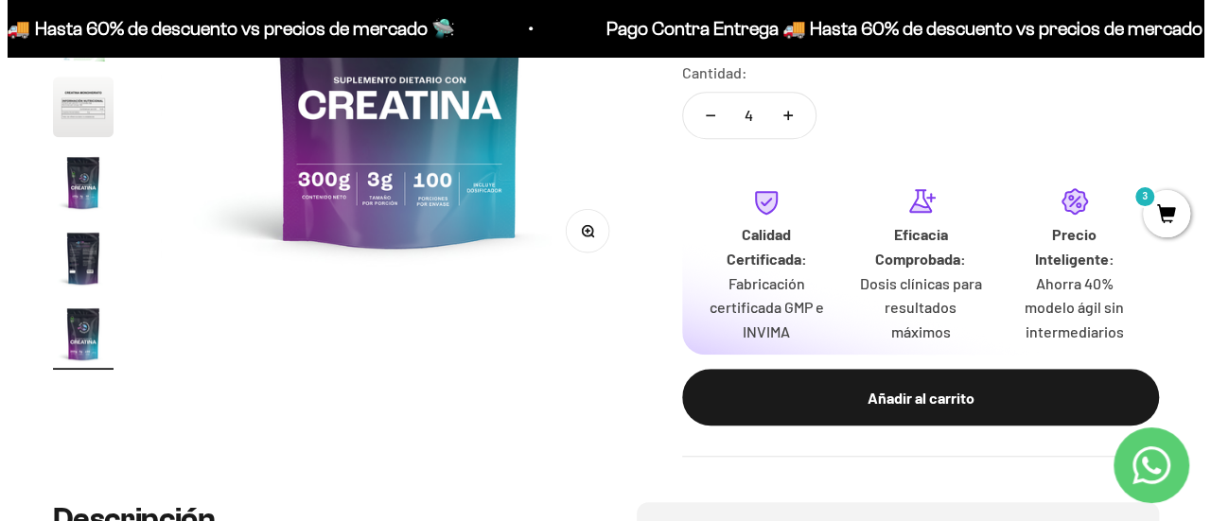
scroll to position [462, 0]
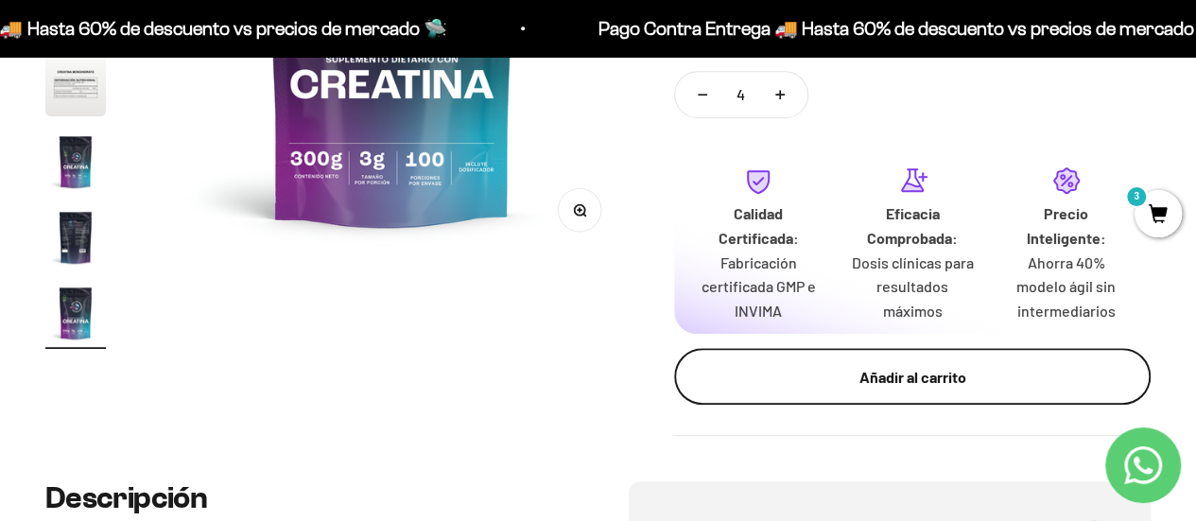
click at [1057, 374] on div "Añadir al carrito" at bounding box center [912, 377] width 401 height 25
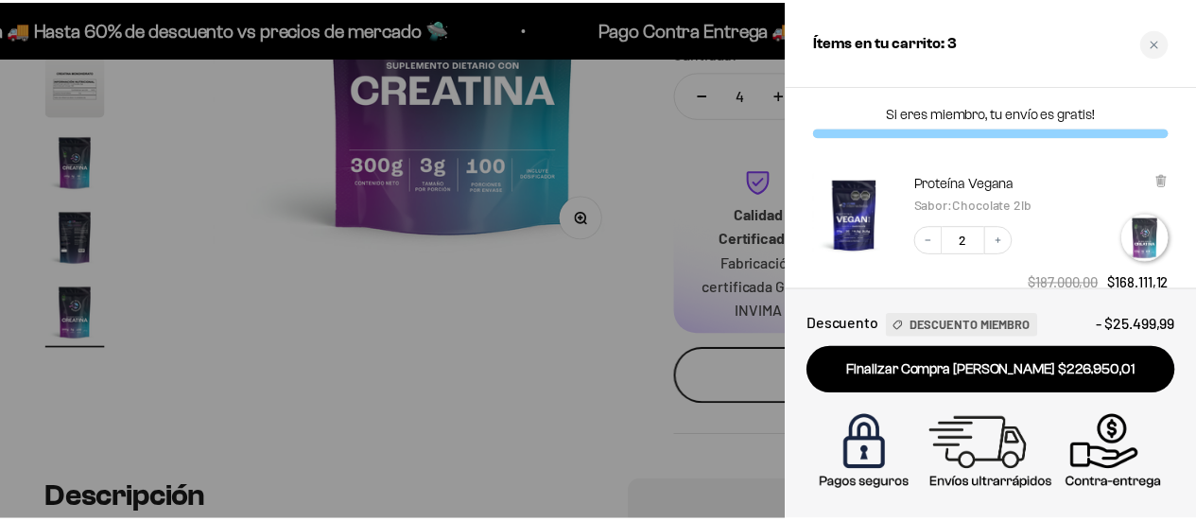
scroll to position [0, 3970]
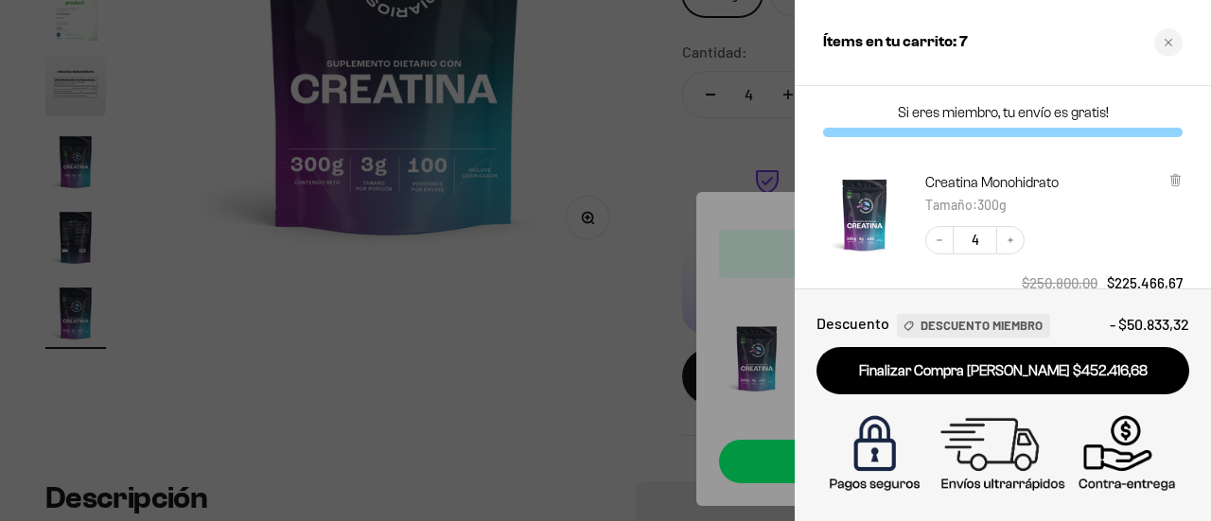
click at [1195, 133] on div "Si eres miembro, tu envío es gratis!" at bounding box center [1002, 120] width 416 height 68
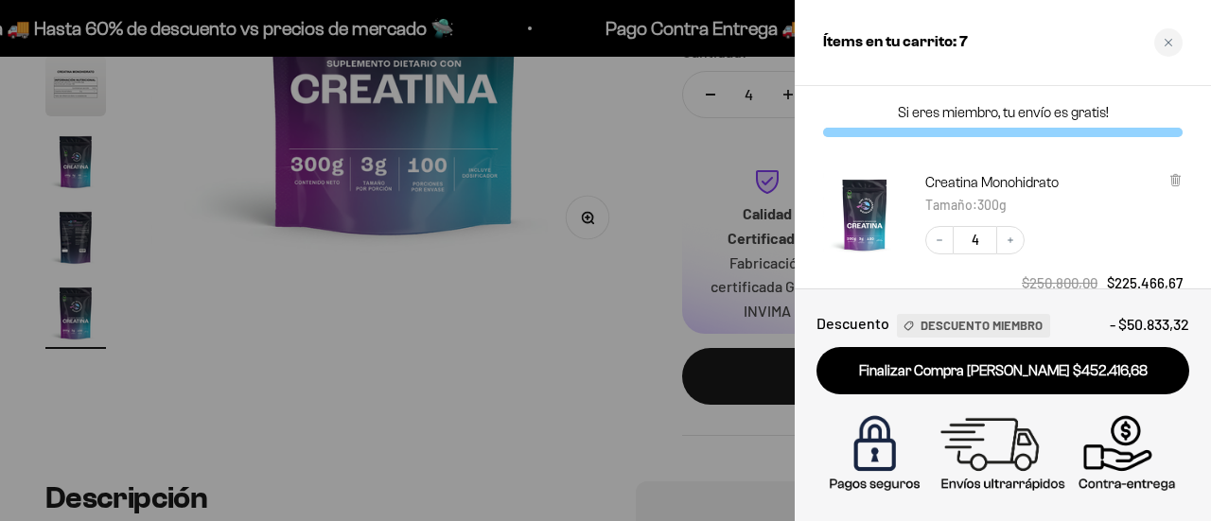
click at [1177, 114] on p "Si eres miembro, tu envío es gratis!" at bounding box center [1002, 112] width 359 height 19
click at [1184, 103] on div "Si eres miembro, tu envío es gratis!" at bounding box center [1002, 120] width 416 height 68
click at [1167, 46] on icon "Close cart" at bounding box center [1167, 42] width 9 height 9
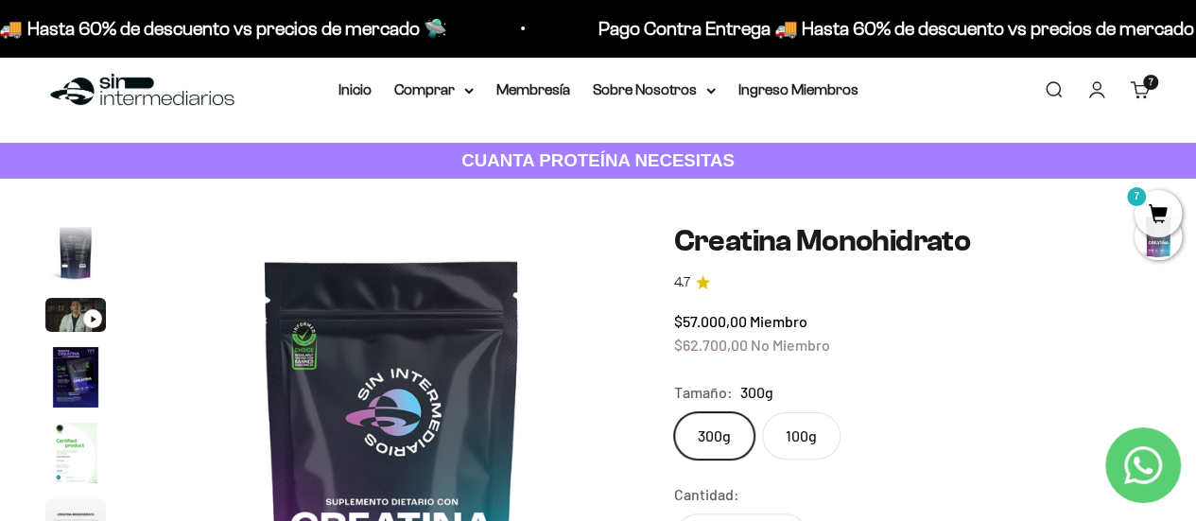
scroll to position [0, 0]
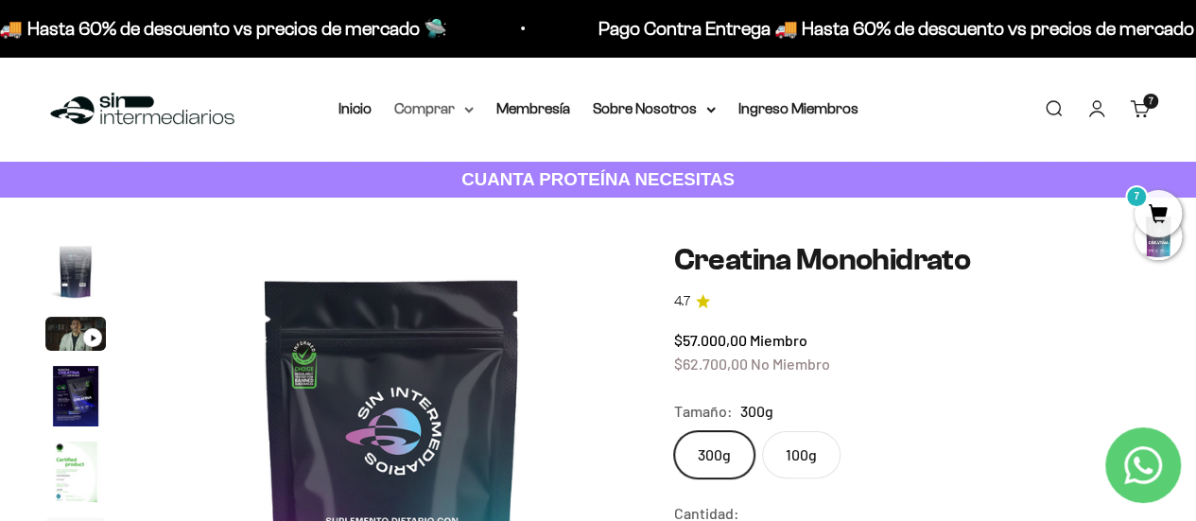
click at [469, 109] on icon at bounding box center [468, 110] width 9 height 7
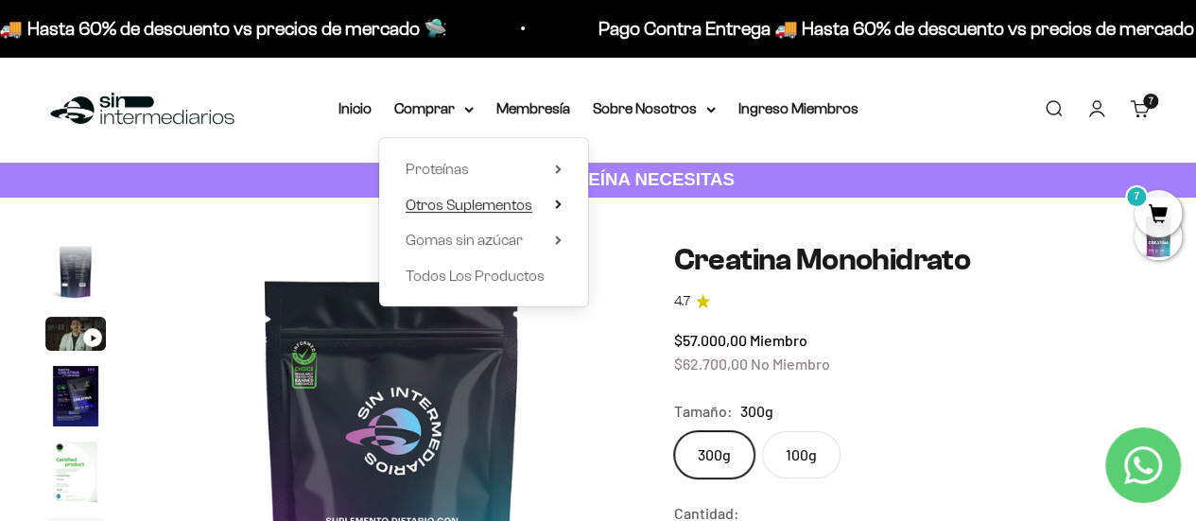
click at [557, 204] on icon at bounding box center [558, 204] width 7 height 9
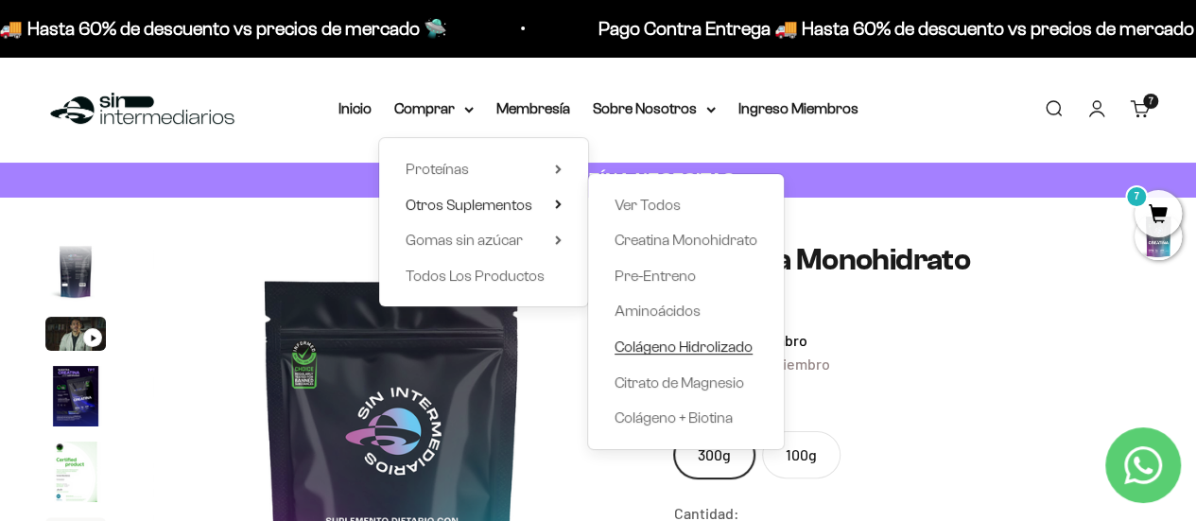
click at [672, 341] on span "Colágeno Hidrolizado" at bounding box center [684, 347] width 138 height 16
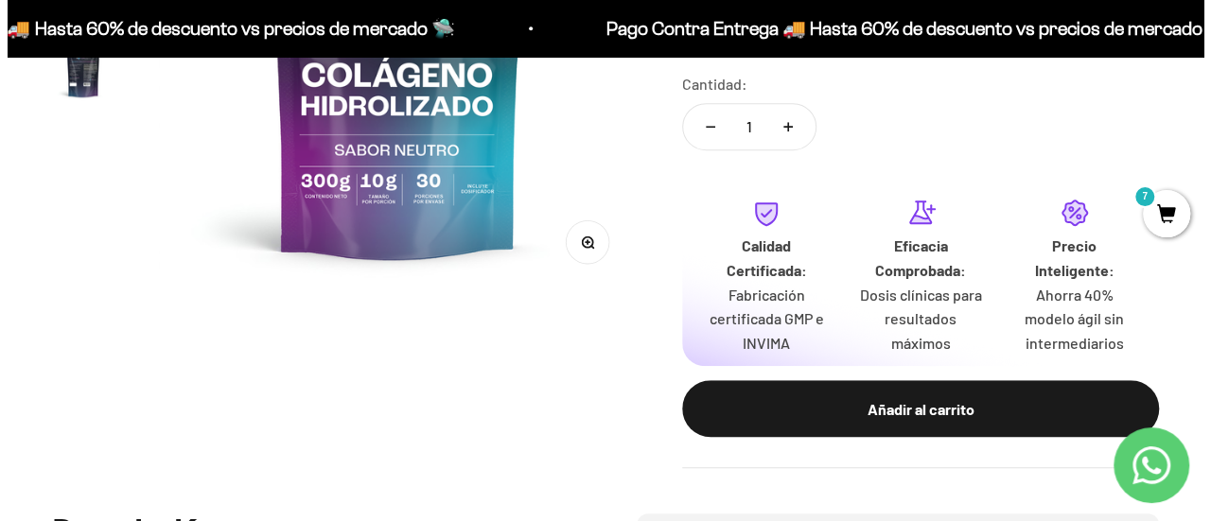
scroll to position [453, 0]
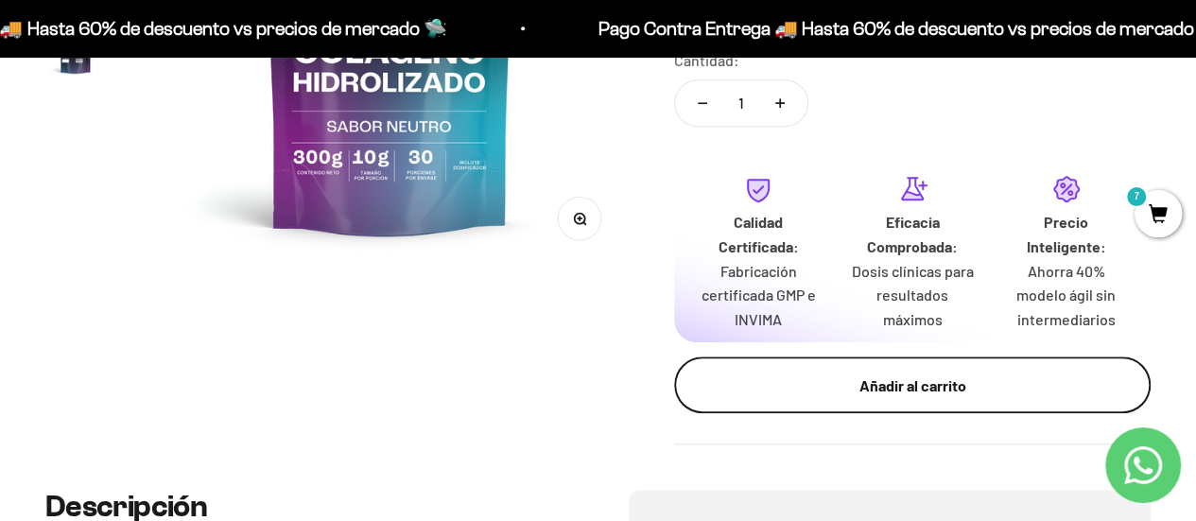
click at [1040, 383] on div "Añadir al carrito" at bounding box center [912, 386] width 401 height 25
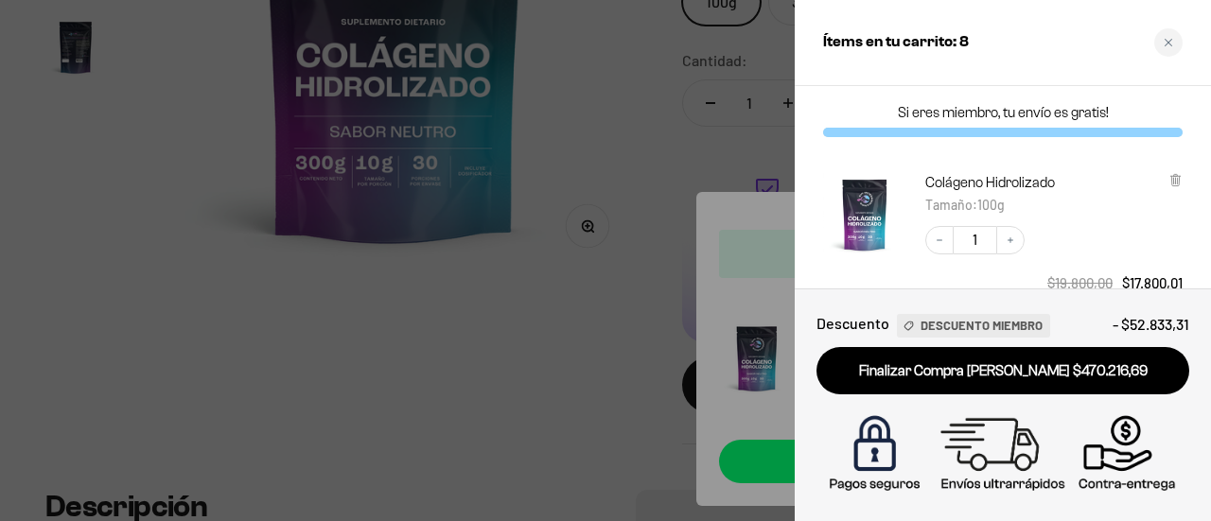
click at [1191, 109] on div "Si eres miembro, tu envío es gratis!" at bounding box center [1002, 120] width 416 height 68
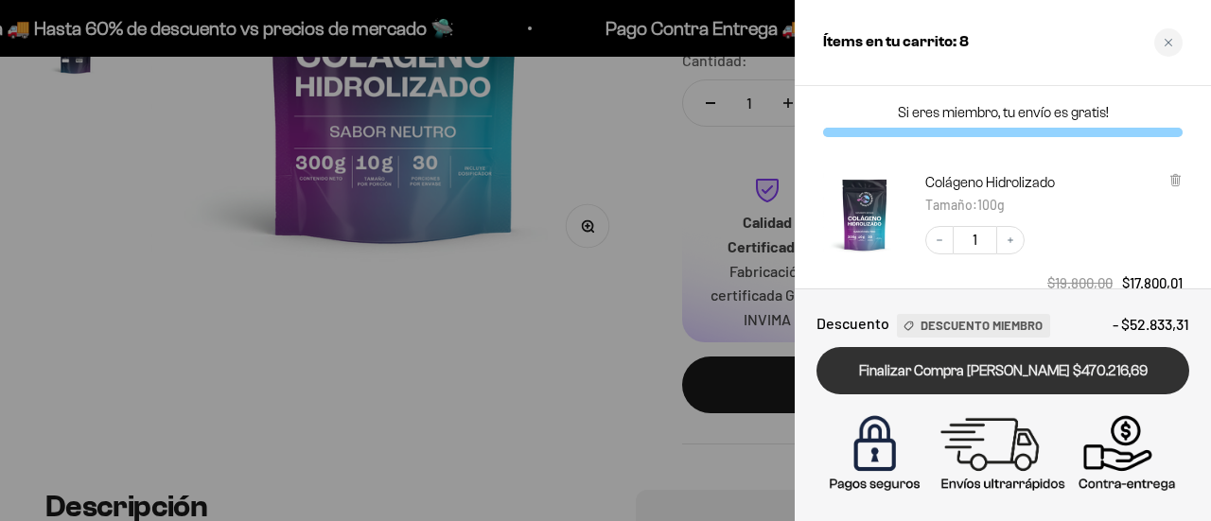
click at [1056, 372] on link "Finalizar Compra Segura $470.216,69" at bounding box center [1002, 371] width 373 height 48
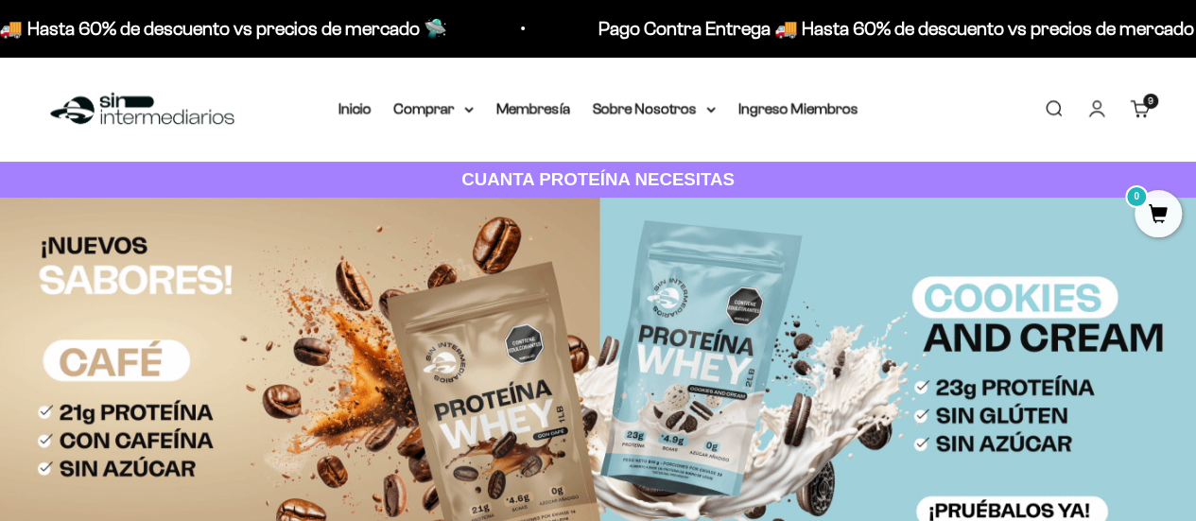
click at [1059, 107] on link "Buscar" at bounding box center [1053, 108] width 21 height 21
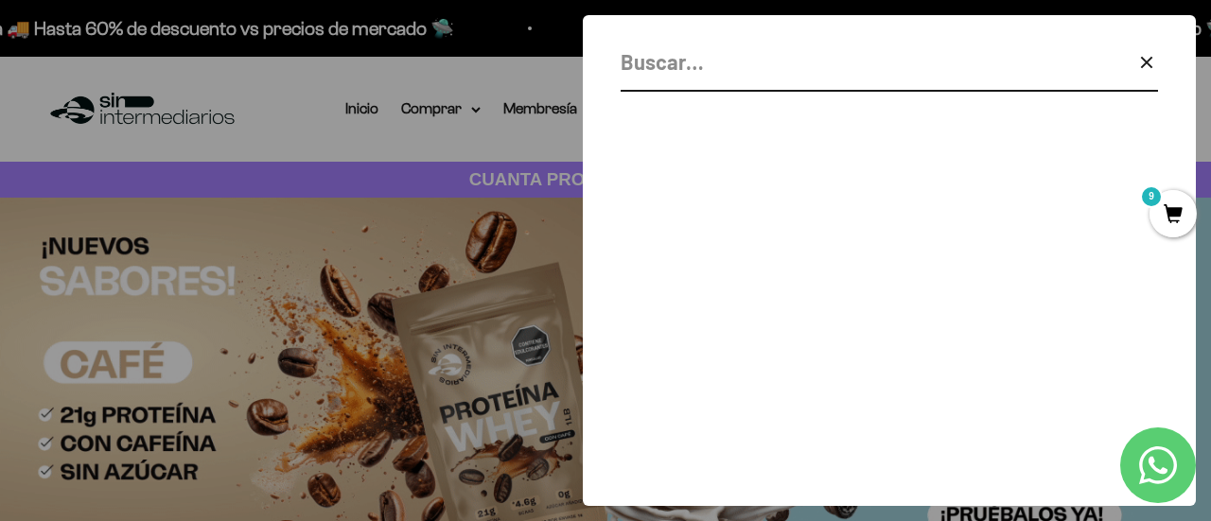
click at [1146, 61] on icon "button" at bounding box center [1146, 62] width 10 height 10
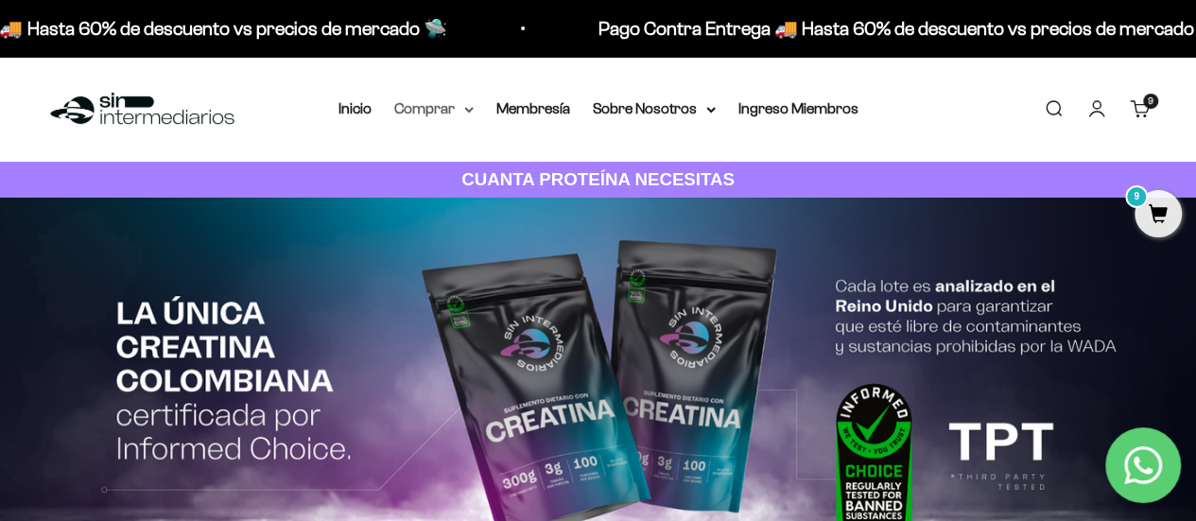
click at [460, 110] on summary "Comprar" at bounding box center [433, 108] width 79 height 25
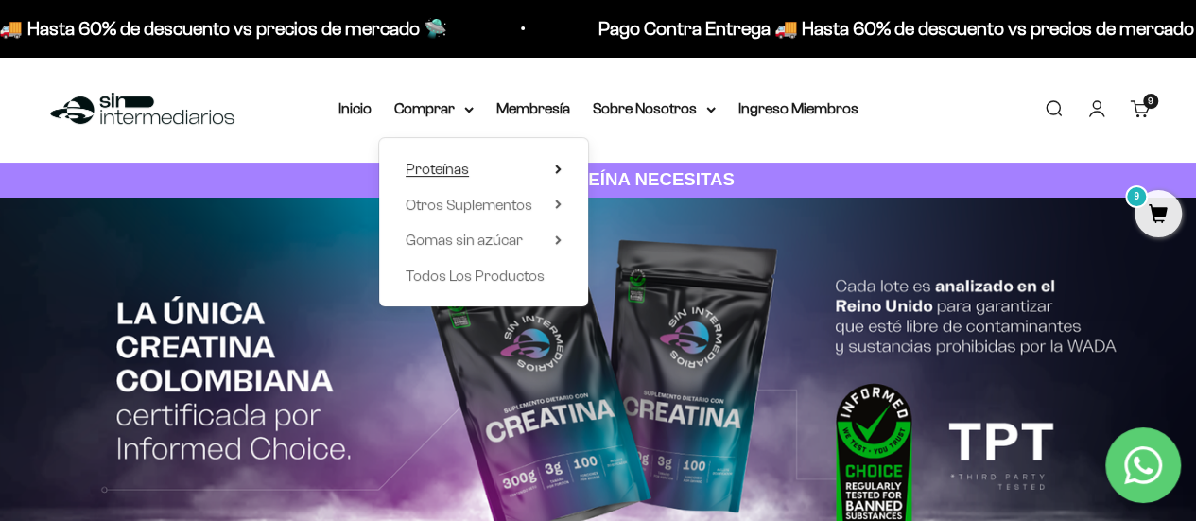
click at [558, 169] on icon at bounding box center [558, 170] width 4 height 8
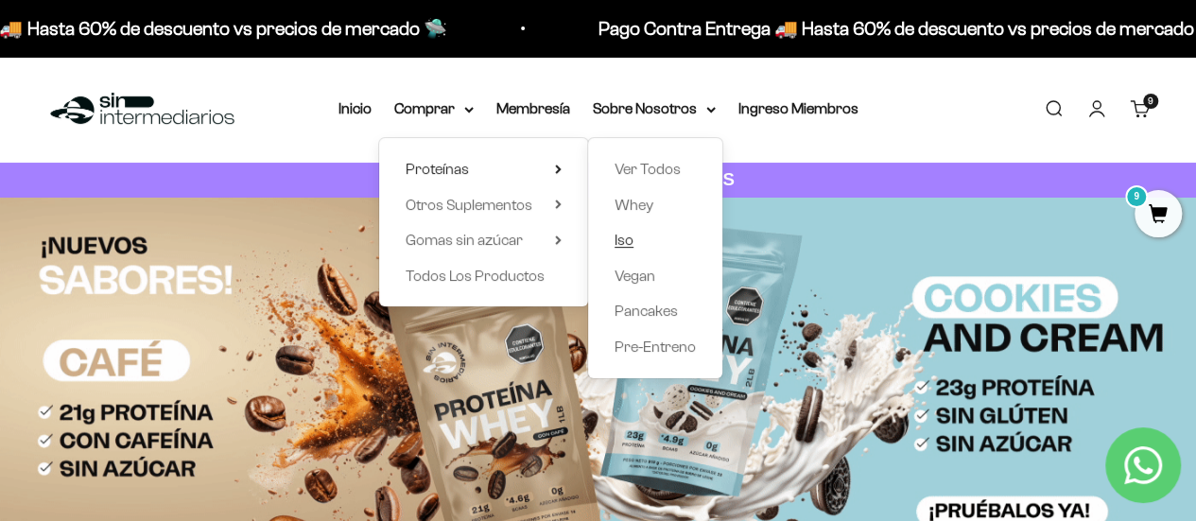
click at [635, 239] on link "Iso" at bounding box center [655, 240] width 81 height 25
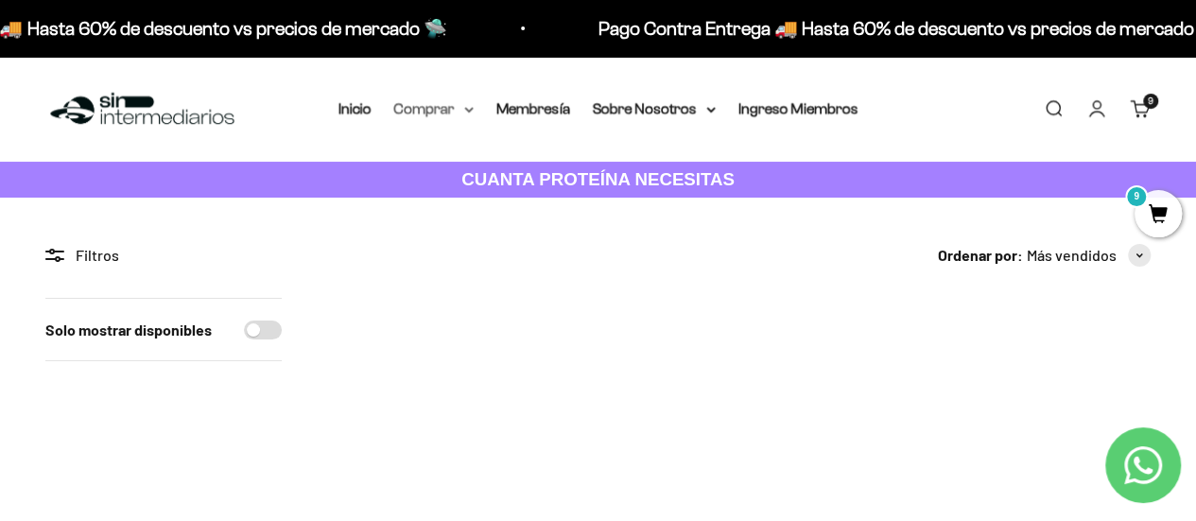
click at [460, 99] on summary "Comprar" at bounding box center [433, 108] width 79 height 25
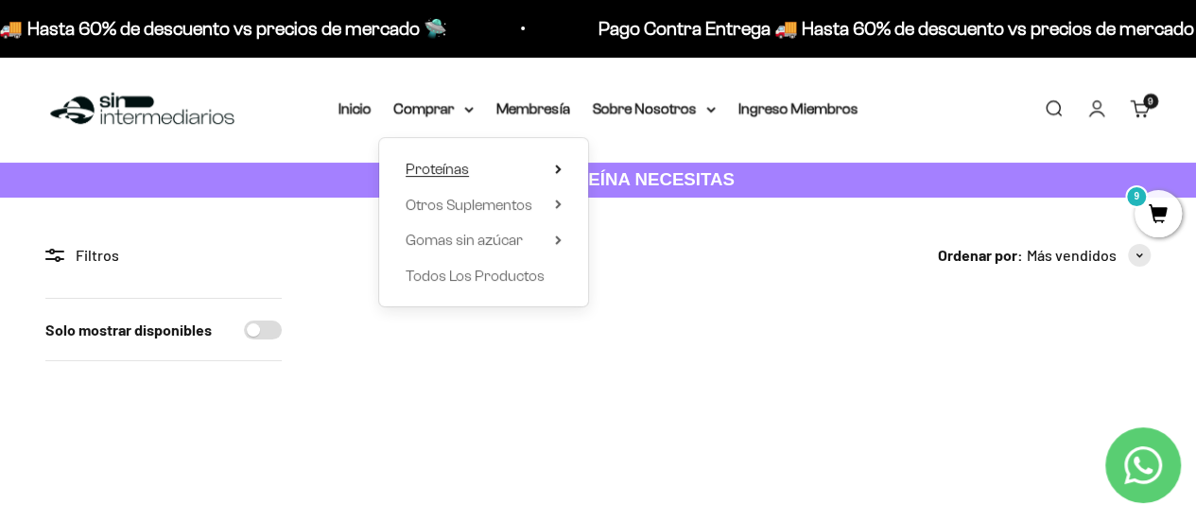
click at [556, 166] on icon at bounding box center [558, 170] width 4 height 8
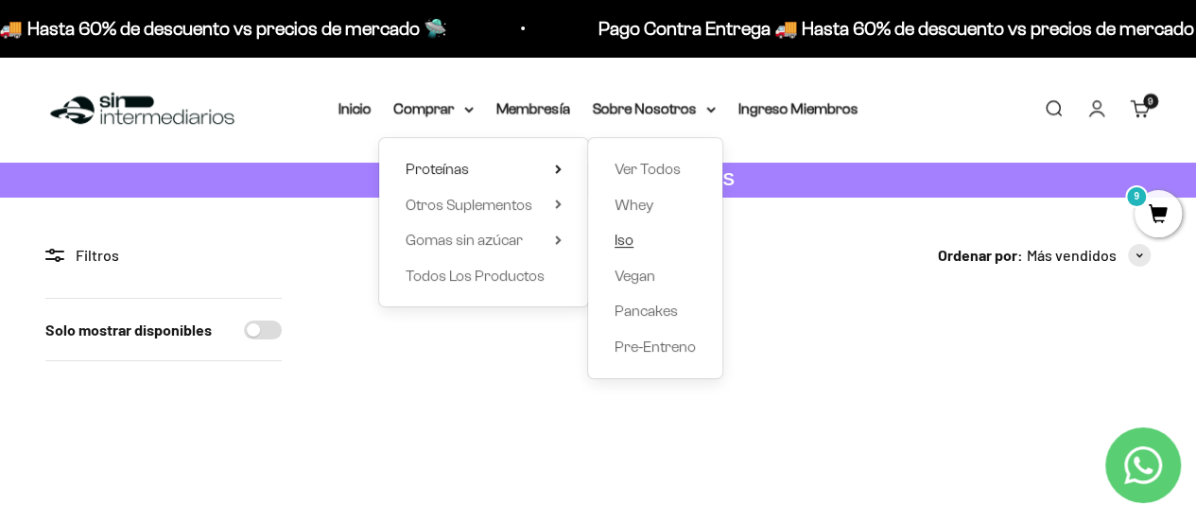
click at [634, 239] on link "Iso" at bounding box center [655, 240] width 81 height 25
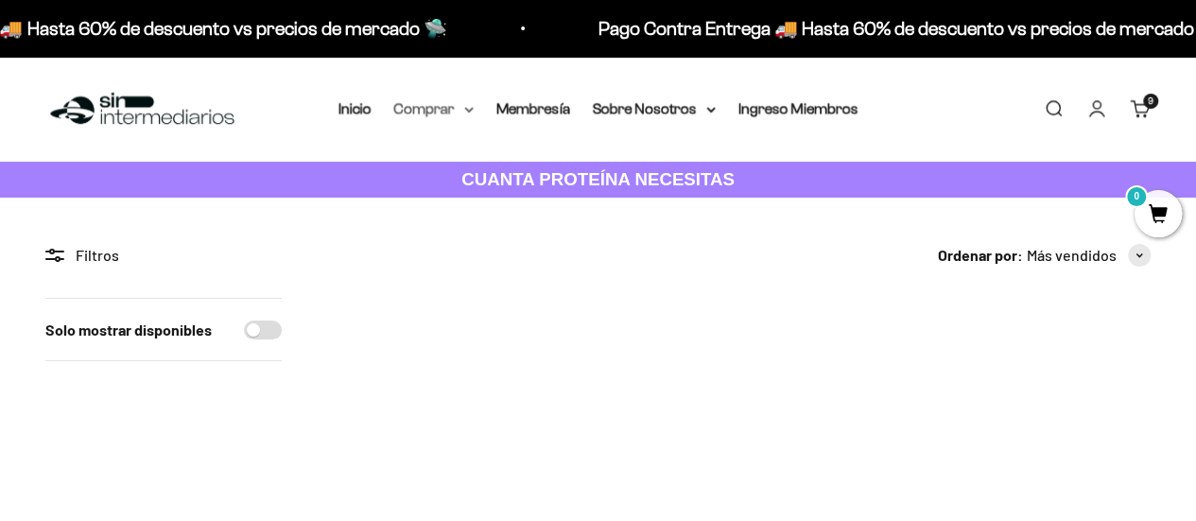
click at [460, 111] on summary "Comprar" at bounding box center [433, 108] width 79 height 25
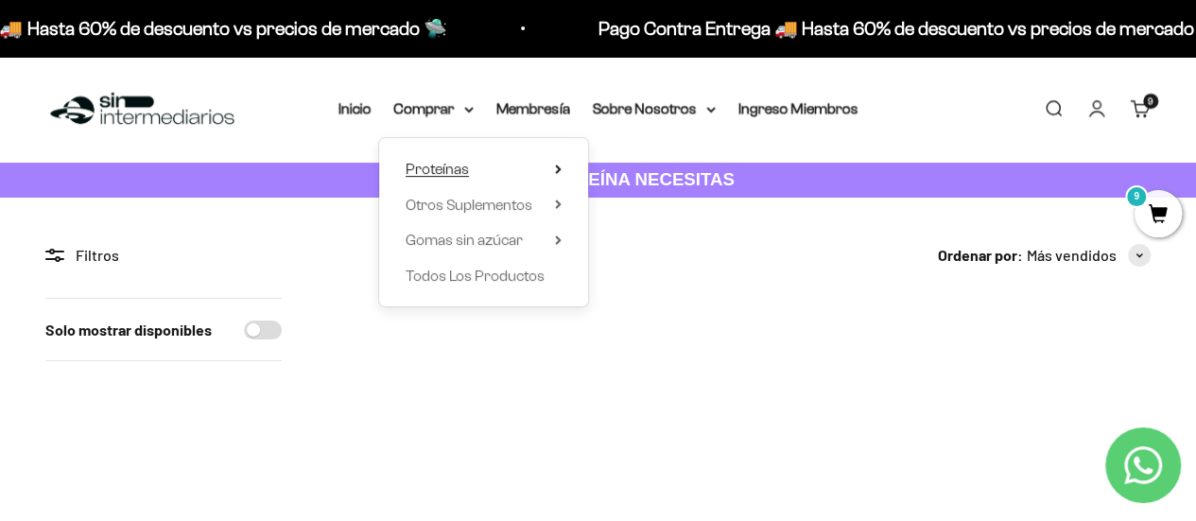
click at [547, 165] on summary "Proteínas" at bounding box center [484, 169] width 156 height 25
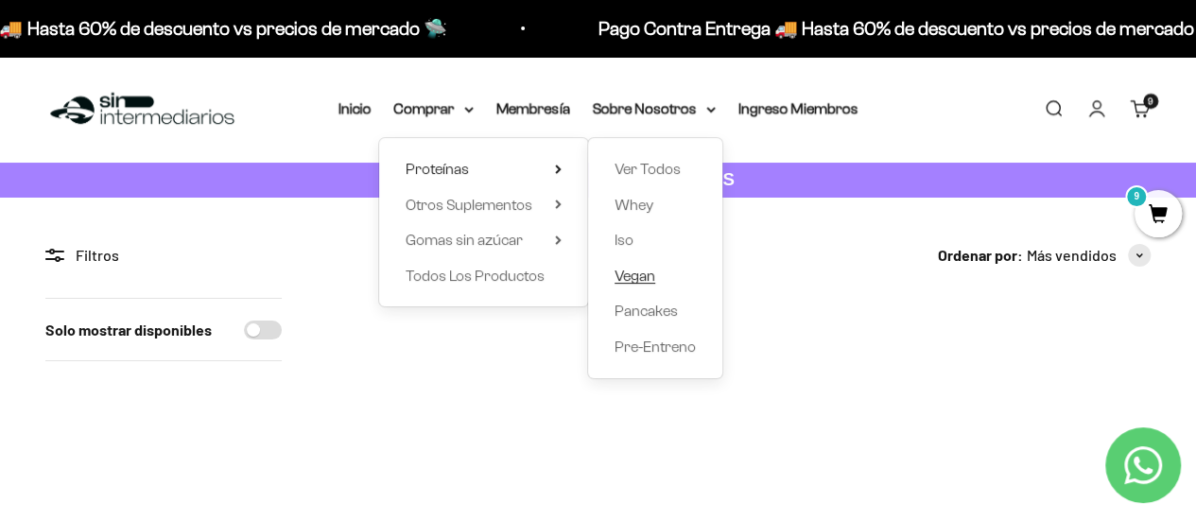
click at [643, 279] on span "Vegan" at bounding box center [635, 276] width 41 height 16
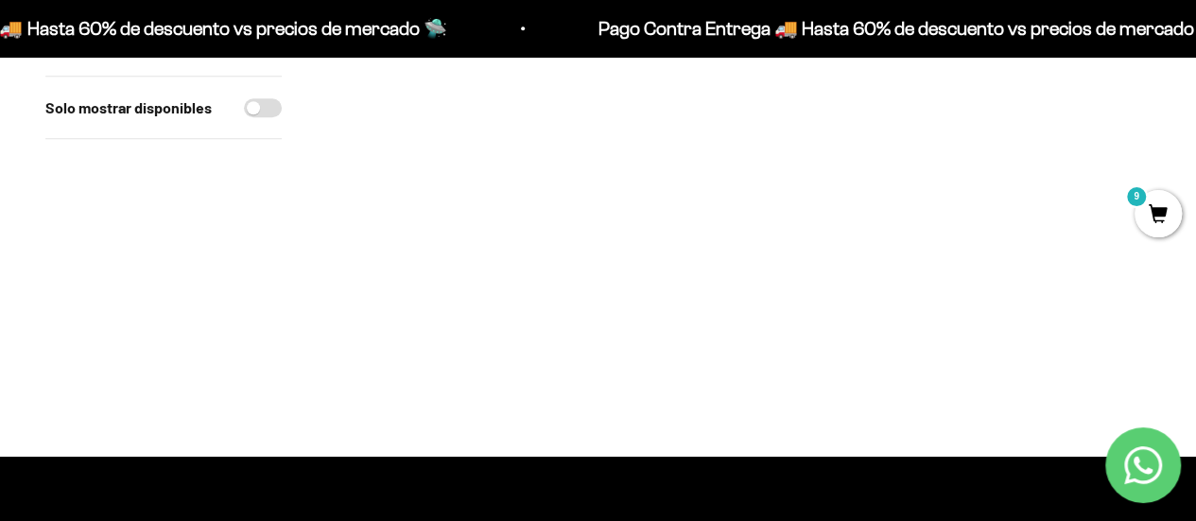
scroll to position [728, 0]
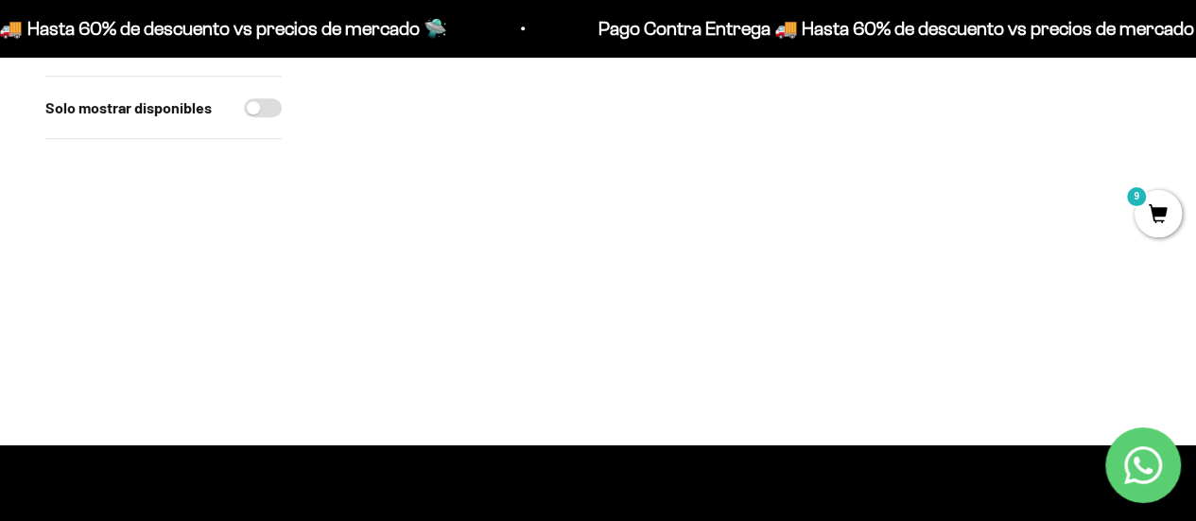
click at [563, 226] on span at bounding box center [565, 230] width 18 height 22
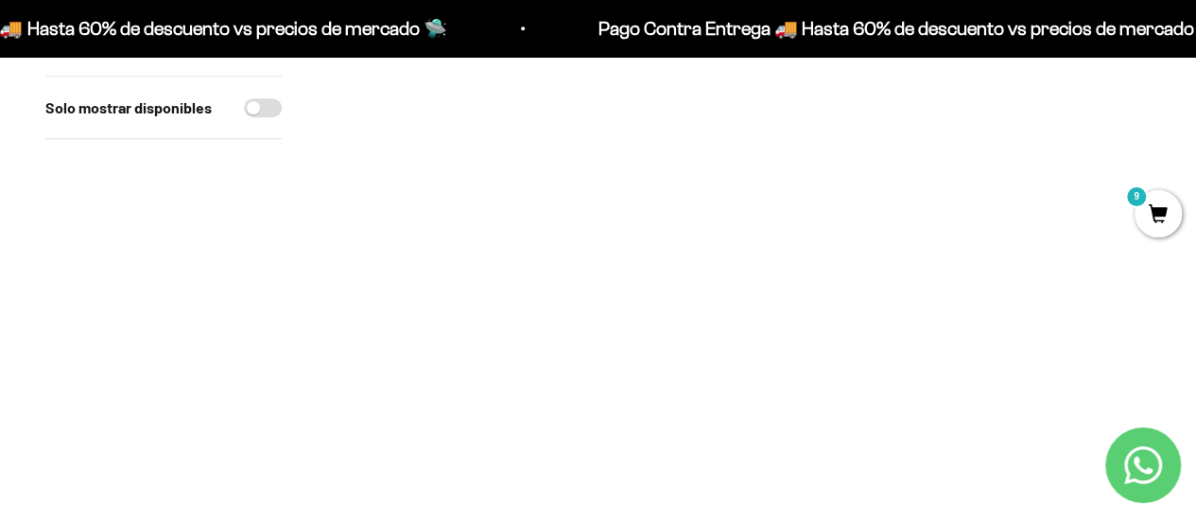
scroll to position [540, 0]
click at [530, 366] on li "Café / 1 libra (460g)" at bounding box center [458, 369] width 250 height 23
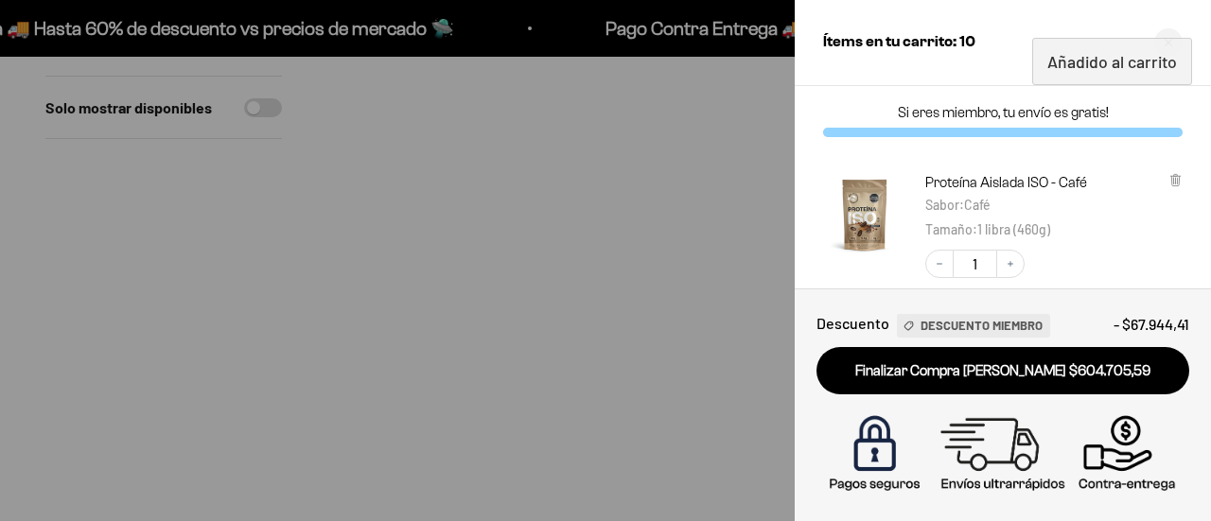
click at [749, 271] on div at bounding box center [605, 260] width 1211 height 521
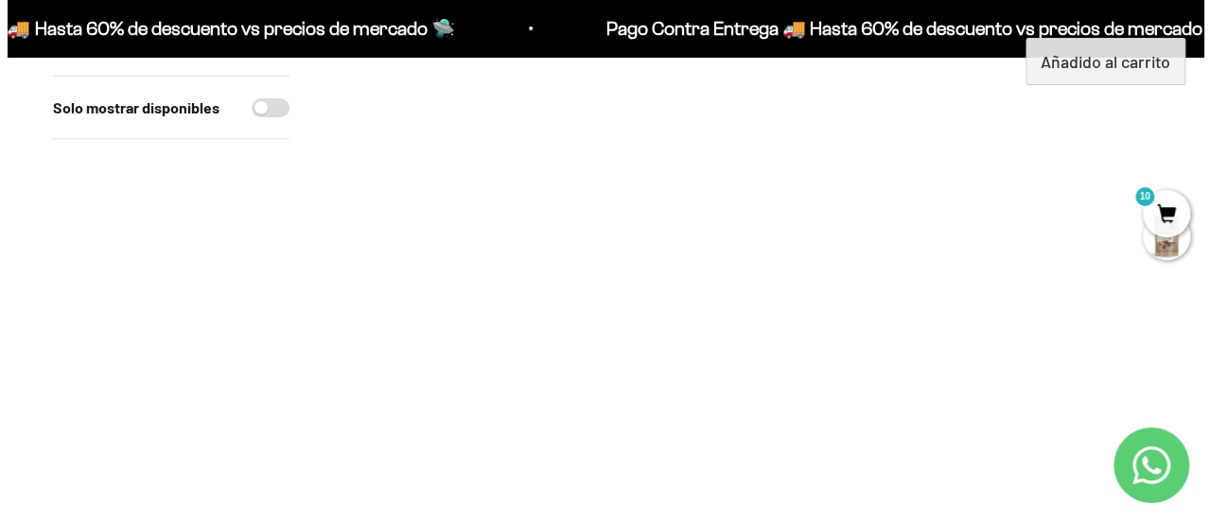
scroll to position [162, 0]
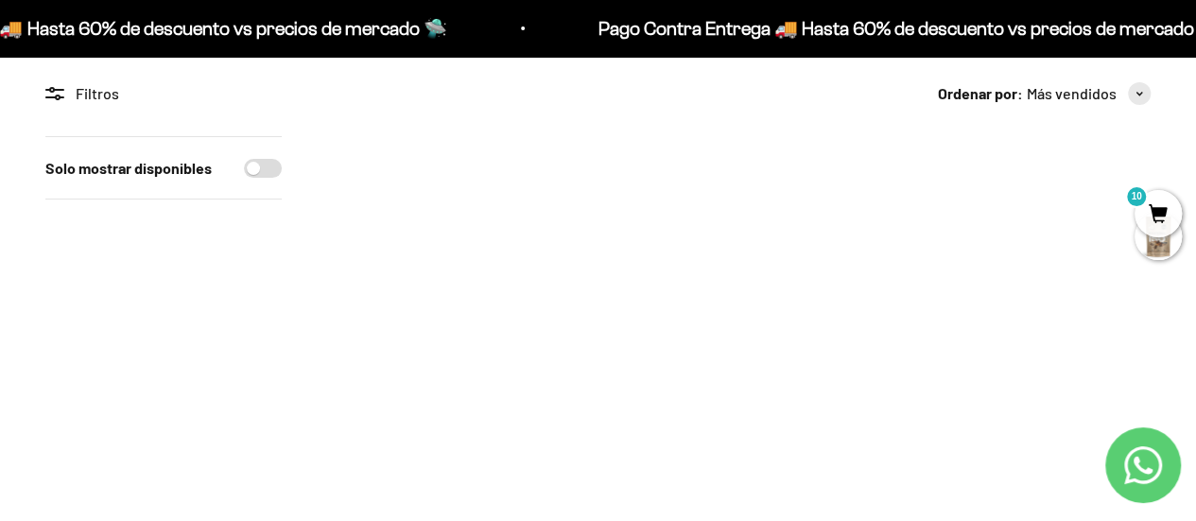
click at [855, 373] on span at bounding box center [848, 374] width 18 height 22
click at [820, 331] on li "Cookies & Cream / 1 libra (460g)" at bounding box center [740, 325] width 250 height 23
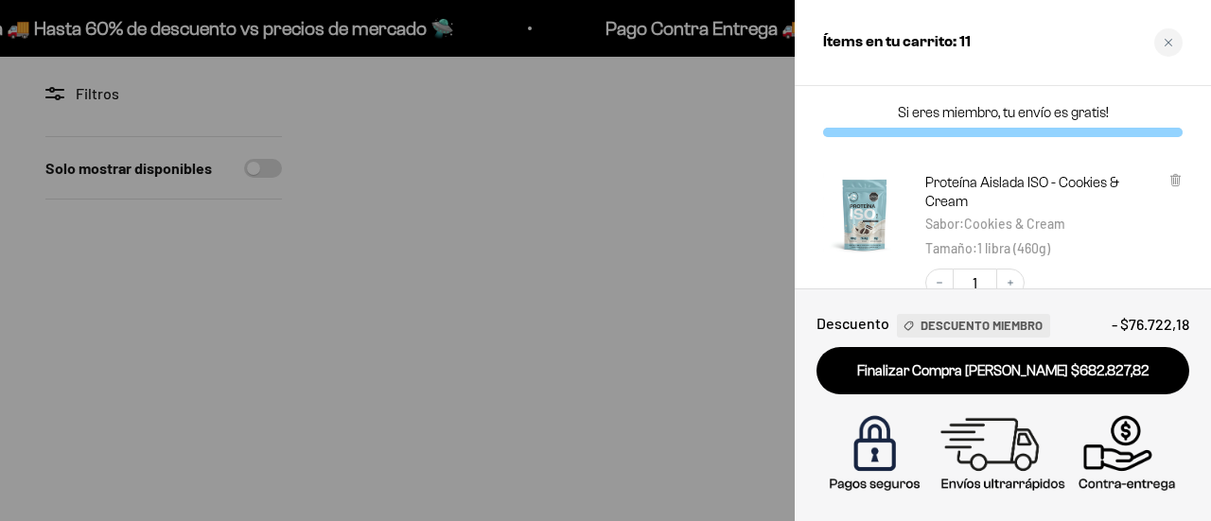
click at [1183, 137] on div "Si eres miembro, tu envío es gratis!" at bounding box center [1002, 120] width 416 height 68
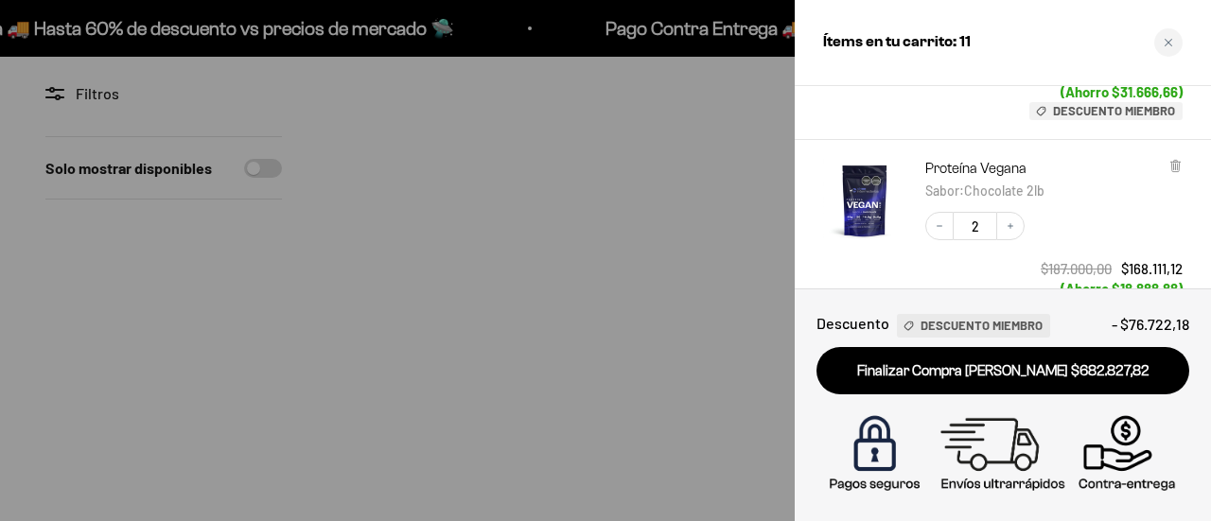
scroll to position [908, 0]
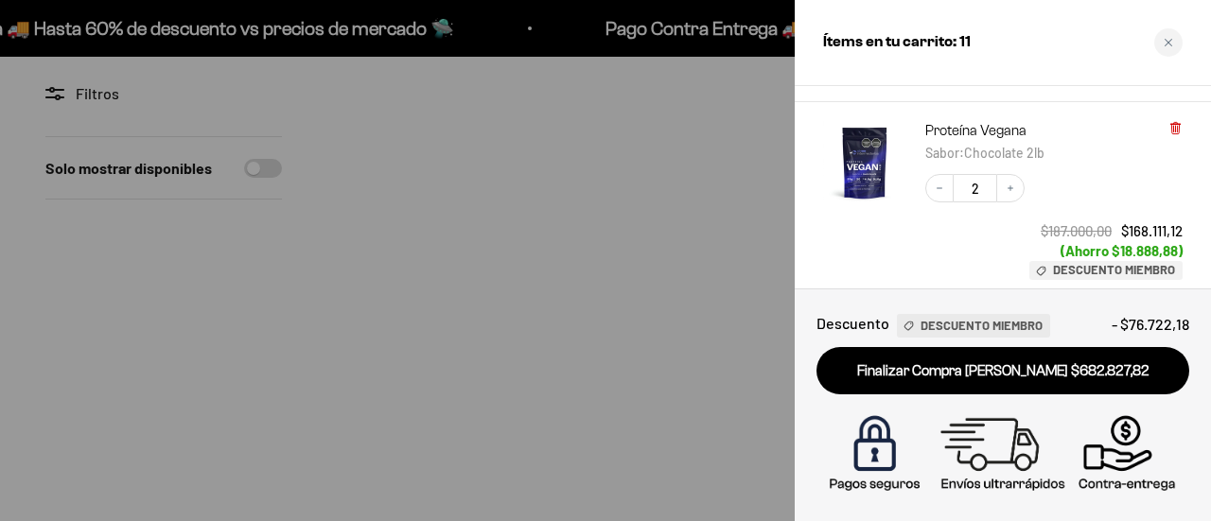
click at [1177, 129] on icon at bounding box center [1175, 127] width 4 height 9
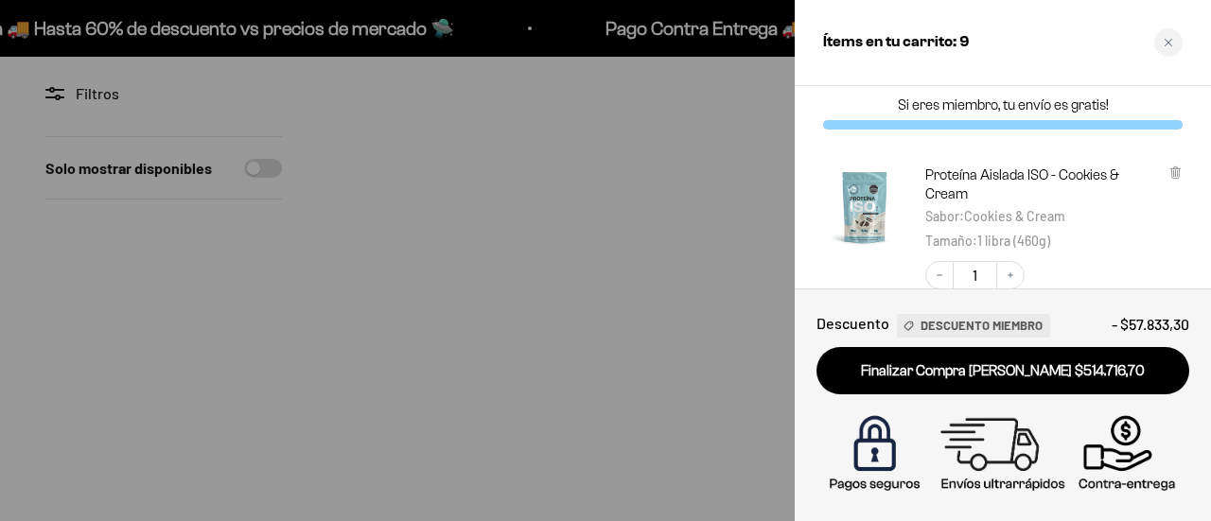
scroll to position [0, 0]
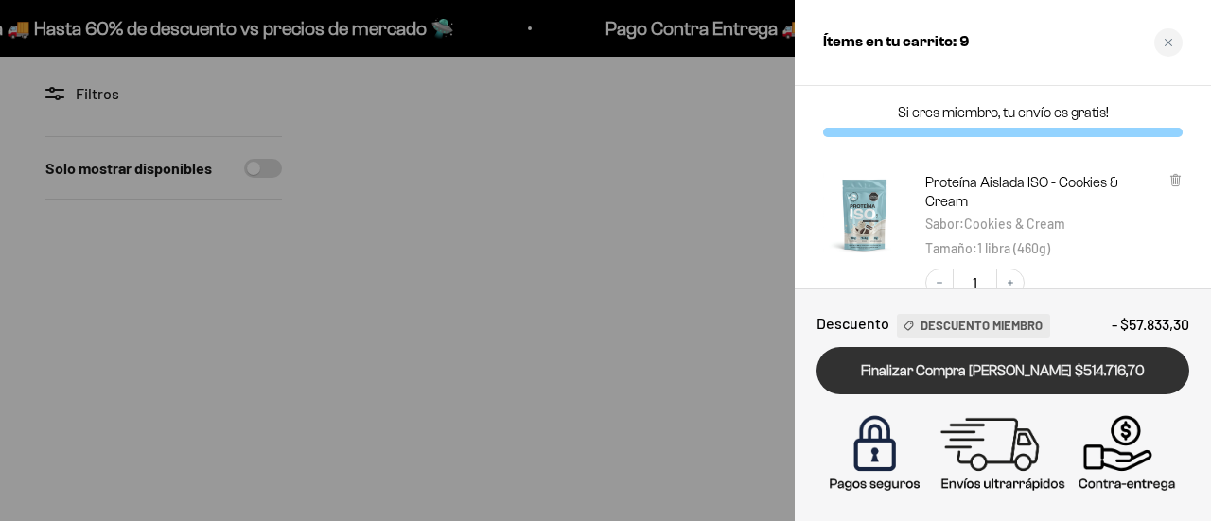
click at [999, 382] on link "Finalizar Compra Segura $514.716,70" at bounding box center [1002, 371] width 373 height 48
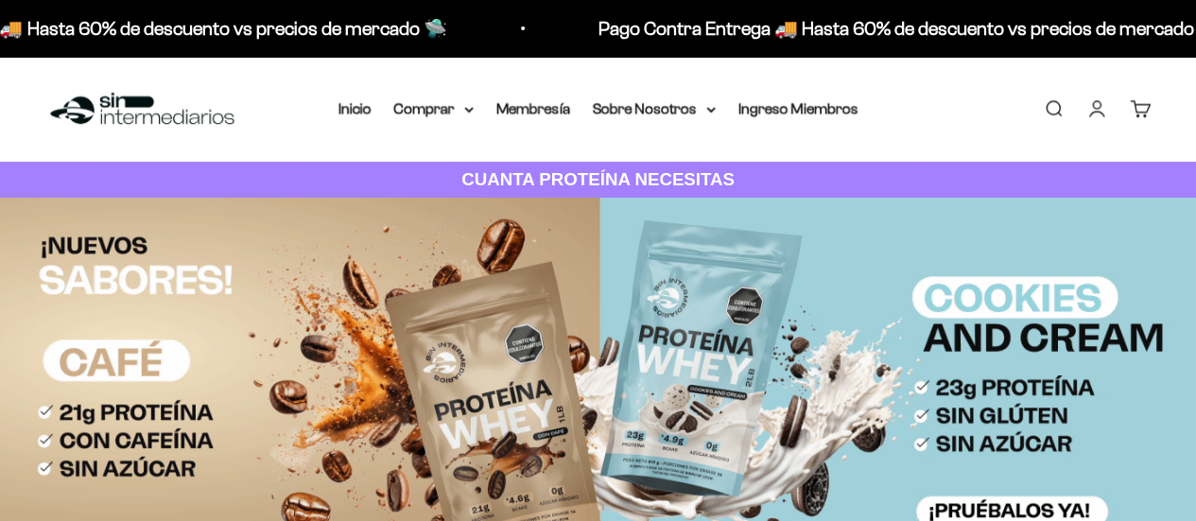
click at [1098, 113] on link "Cuenta" at bounding box center [1097, 108] width 21 height 21
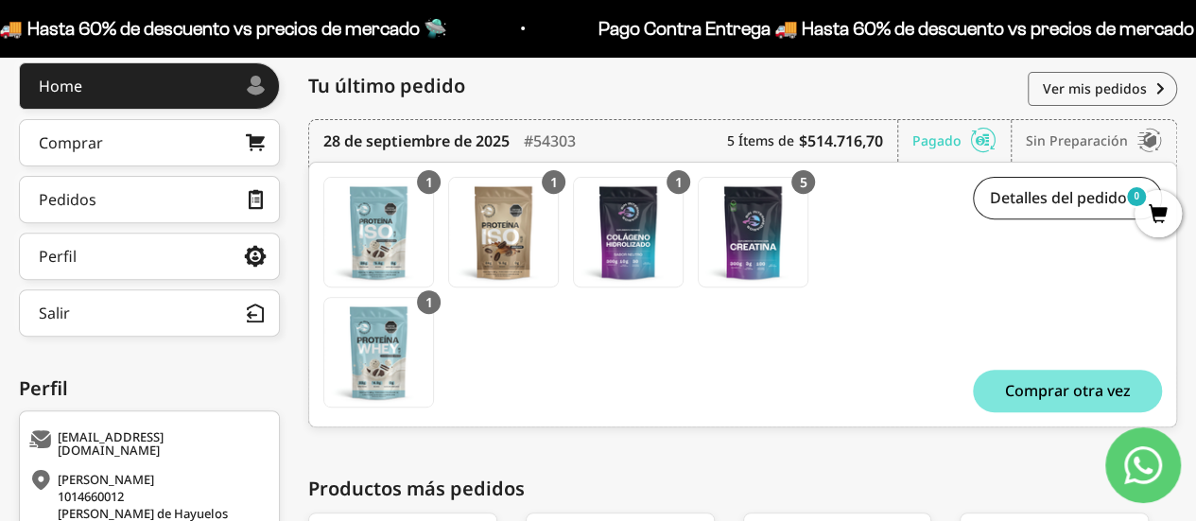
scroll to position [260, 0]
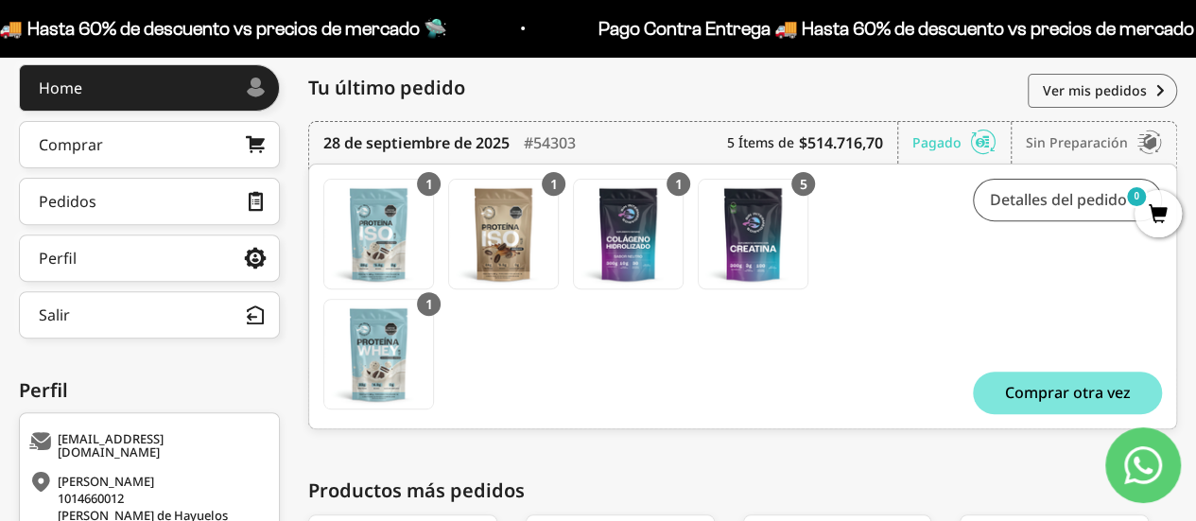
click at [1044, 207] on link "Detalles del pedido" at bounding box center [1067, 200] width 189 height 43
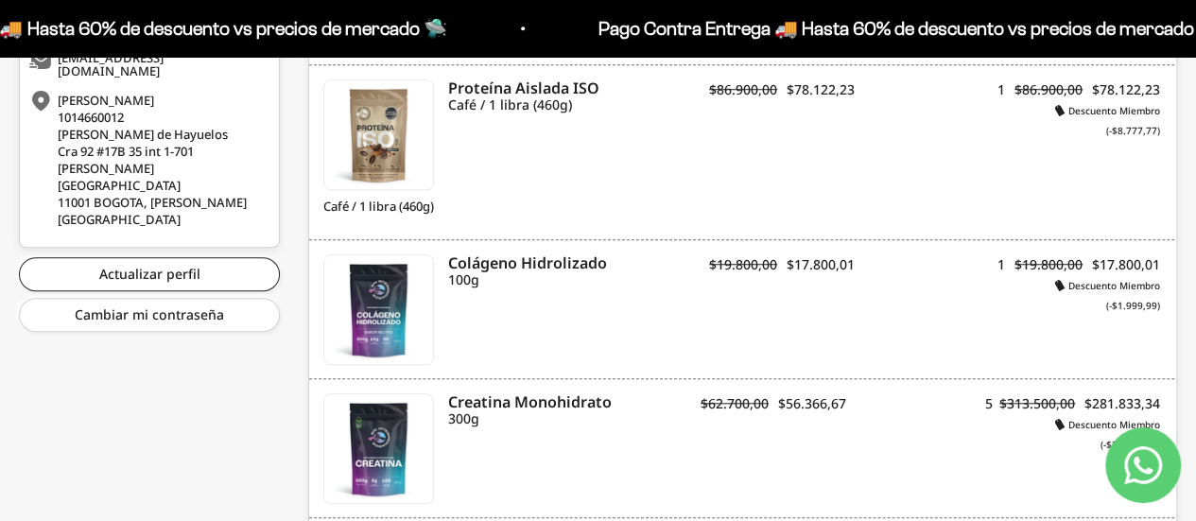
scroll to position [643, 0]
